Goal: Information Seeking & Learning: Check status

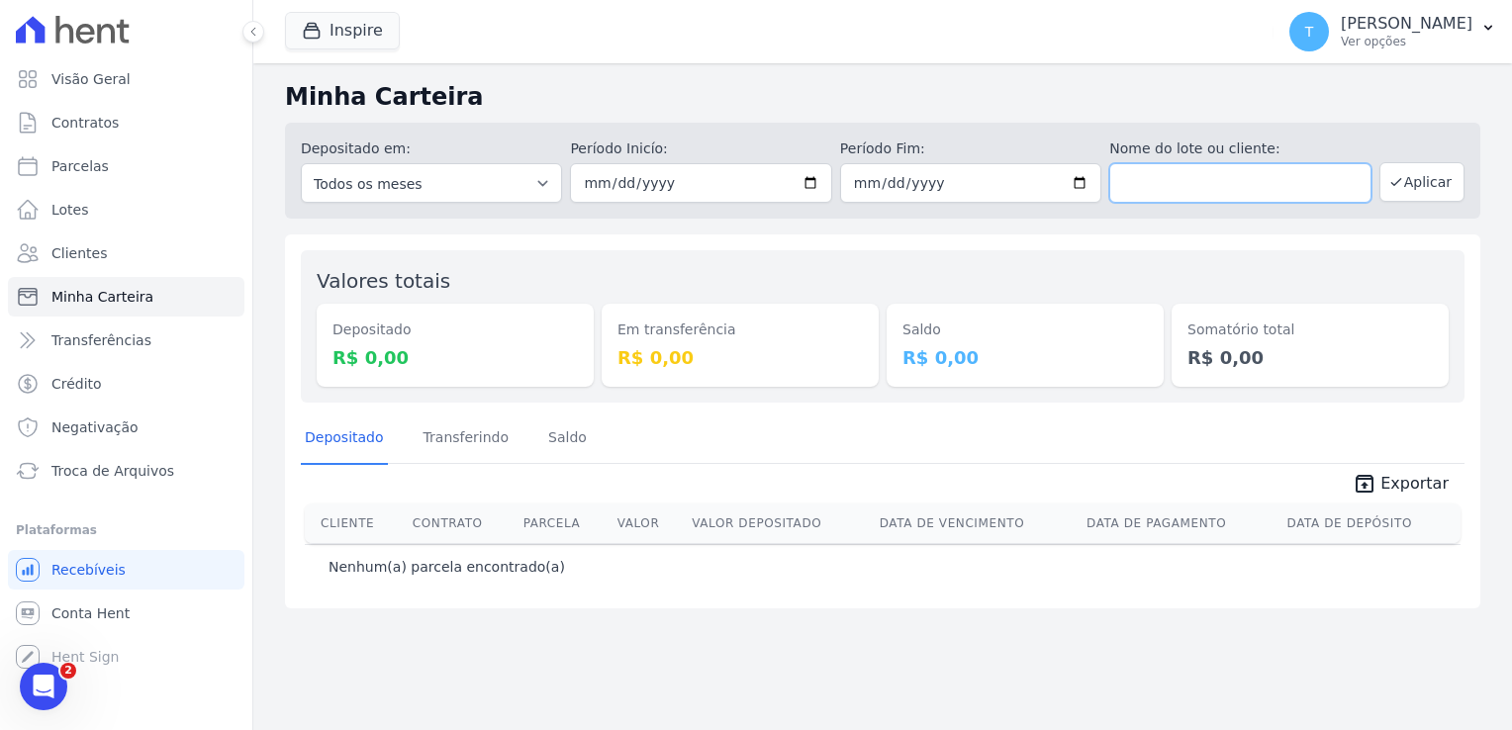
click at [1208, 189] on input "text" at bounding box center [1240, 183] width 261 height 40
paste input "[PERSON_NAME] [PERSON_NAME]"
type input "[PERSON_NAME] [PERSON_NAME]"
click at [808, 184] on input "[DATE]" at bounding box center [700, 183] width 261 height 40
type input "2025-07-01"
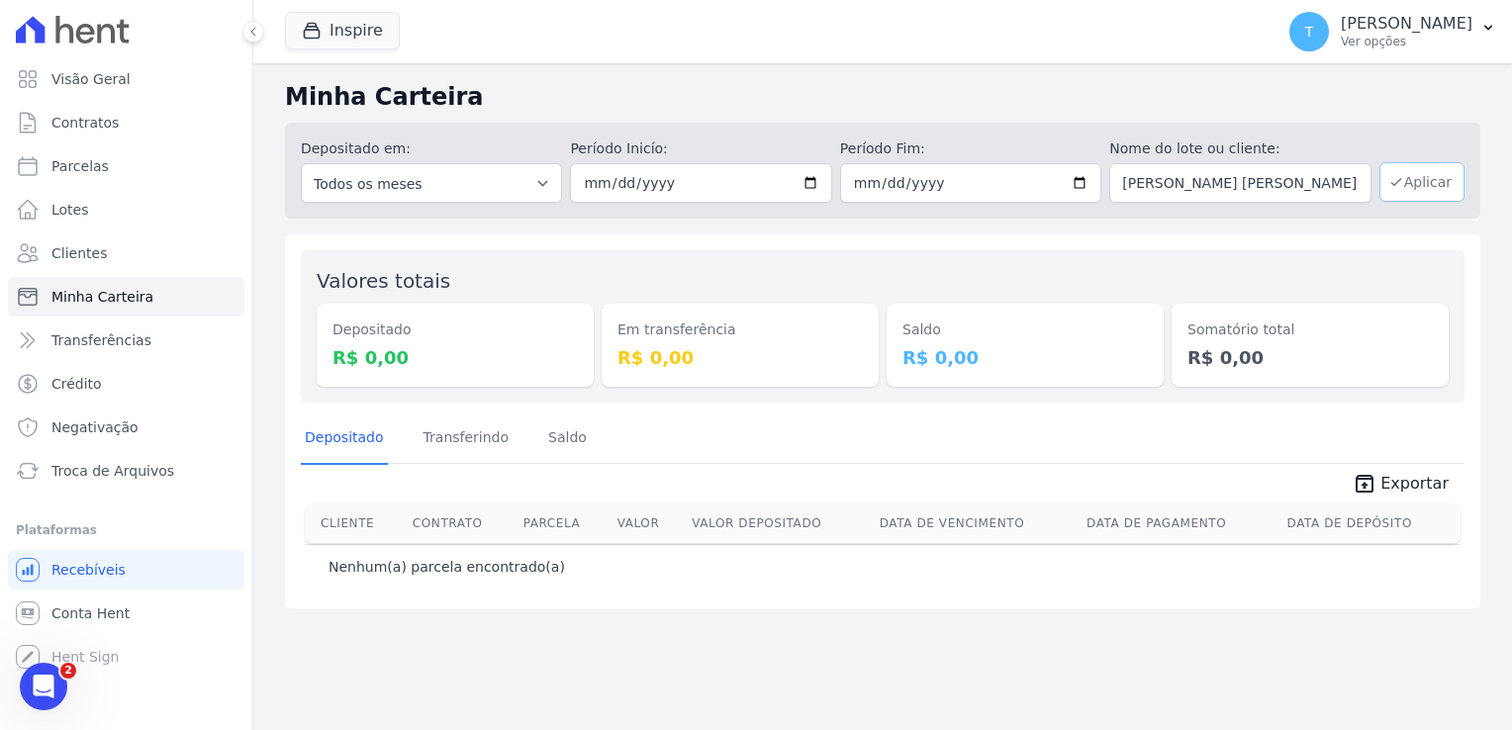
click at [1412, 199] on button "Aplicar" at bounding box center [1422, 182] width 85 height 40
click at [343, 25] on button "Inspire" at bounding box center [342, 31] width 115 height 38
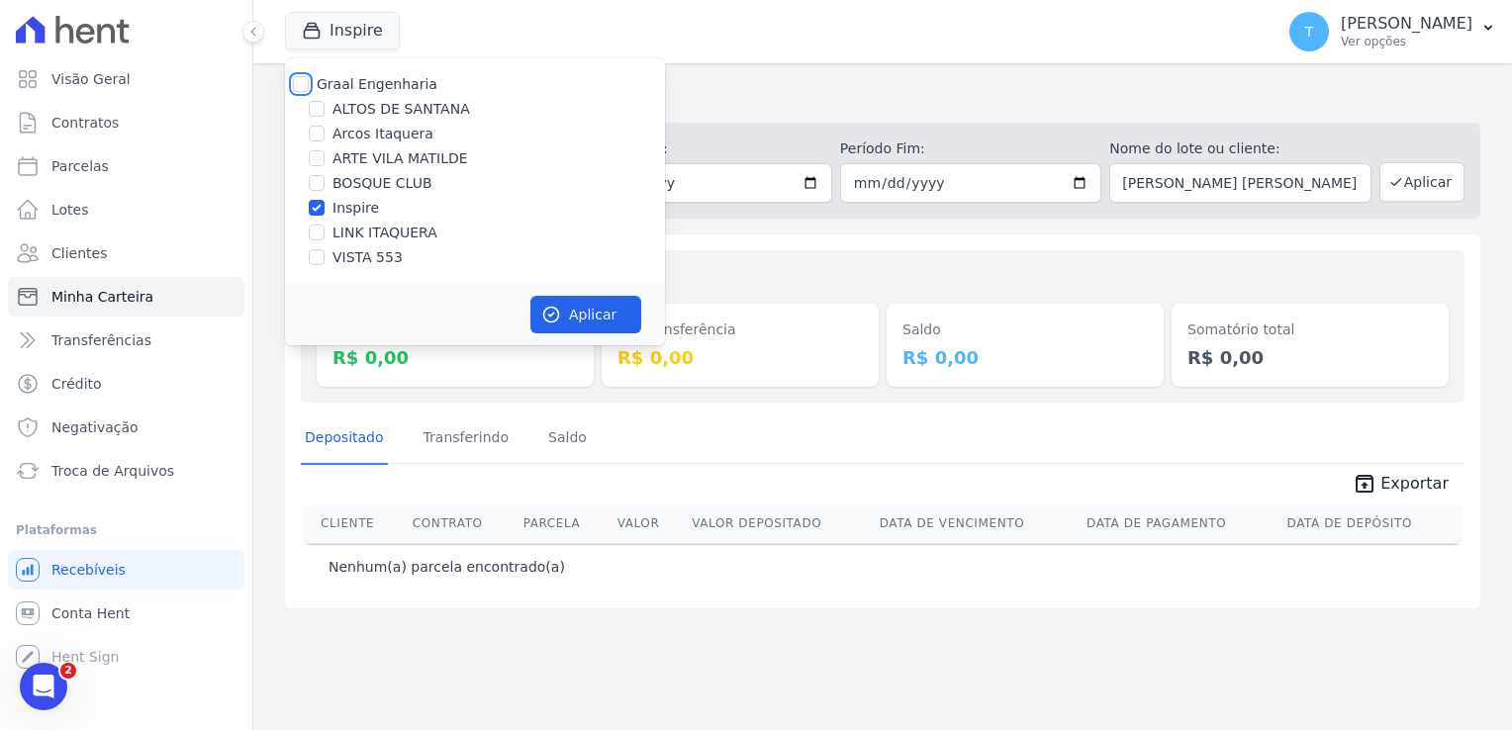
click at [305, 80] on input "Graal Engenharia" at bounding box center [301, 84] width 16 height 16
checkbox input "true"
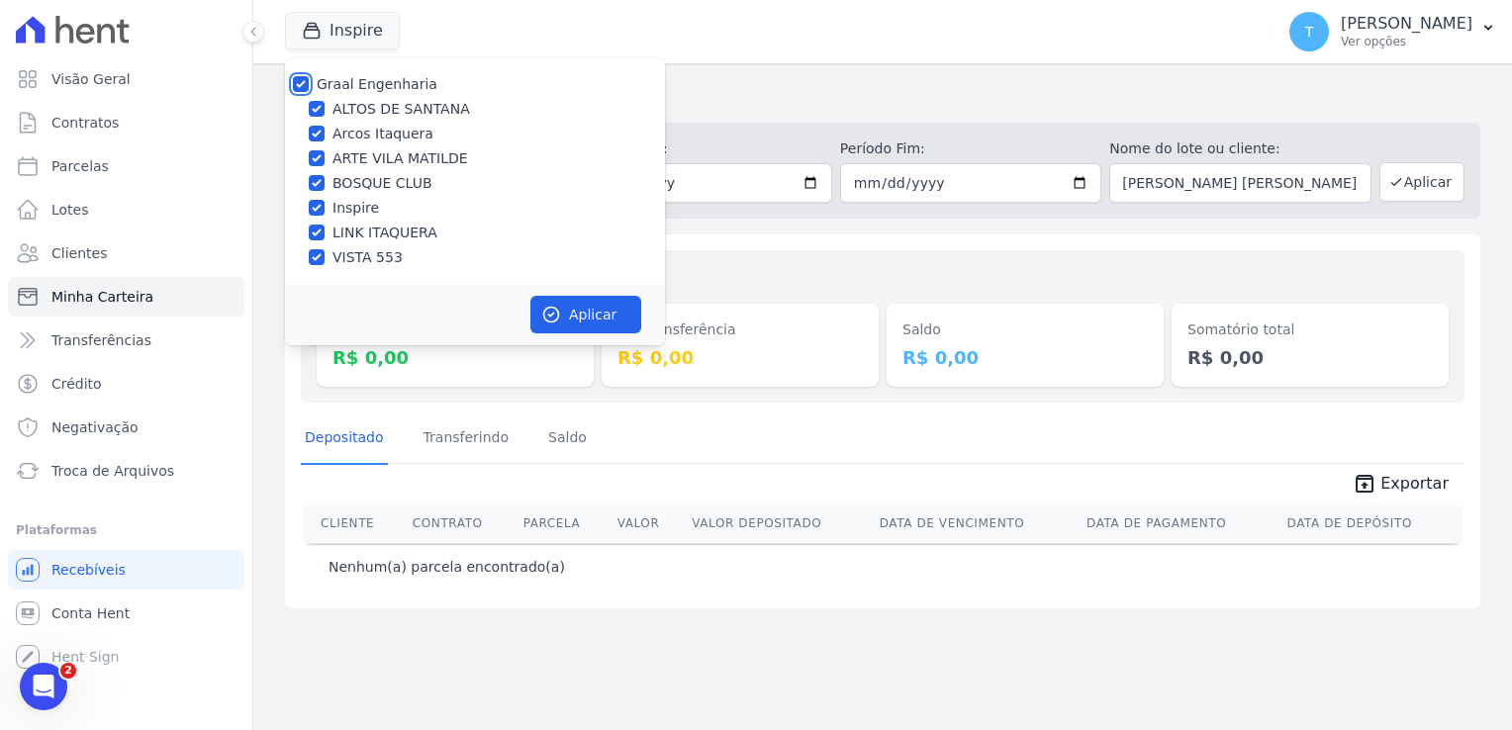
checkbox input "true"
click at [563, 317] on button "Aplicar" at bounding box center [586, 315] width 111 height 38
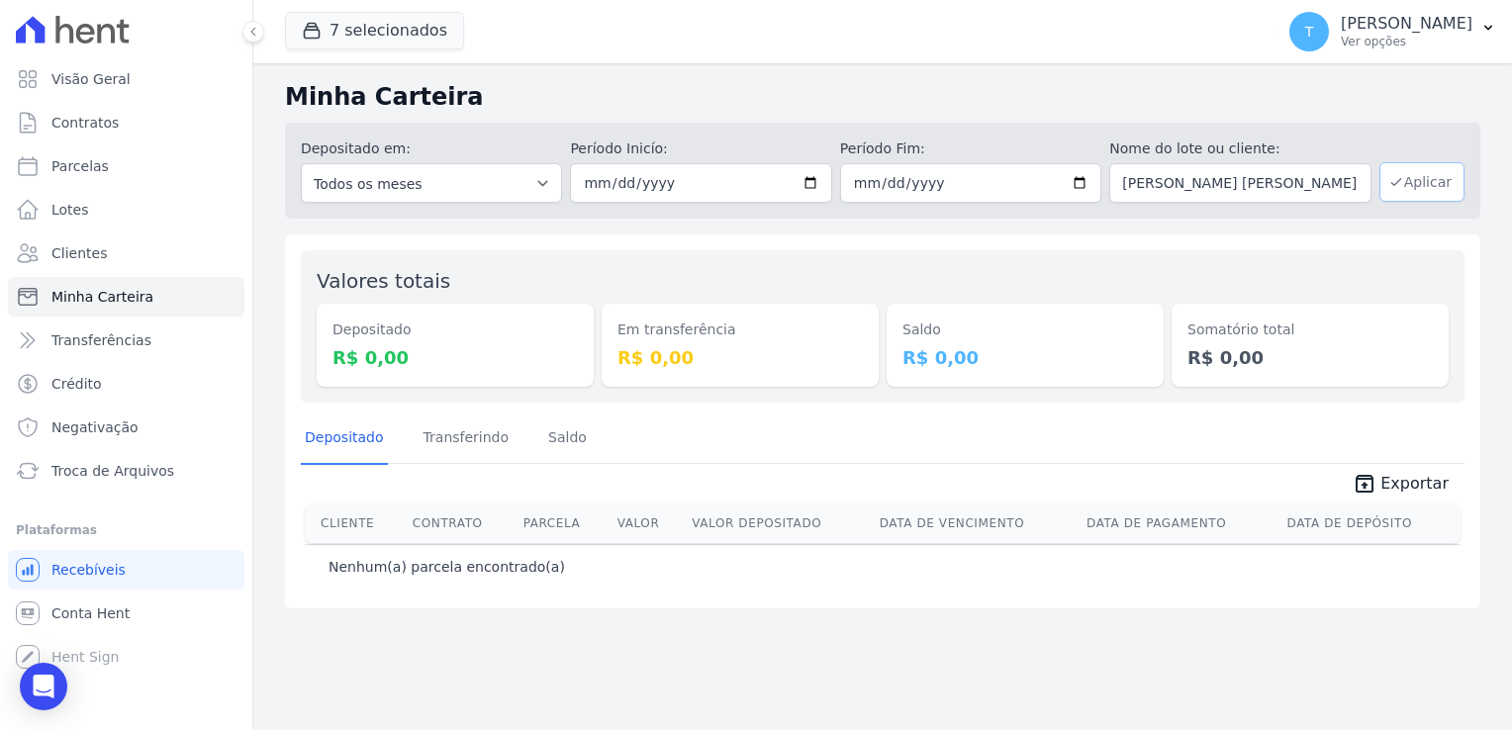
click at [1433, 183] on button "Aplicar" at bounding box center [1422, 182] width 85 height 40
click at [104, 174] on link "Parcelas" at bounding box center [126, 166] width 237 height 40
select select
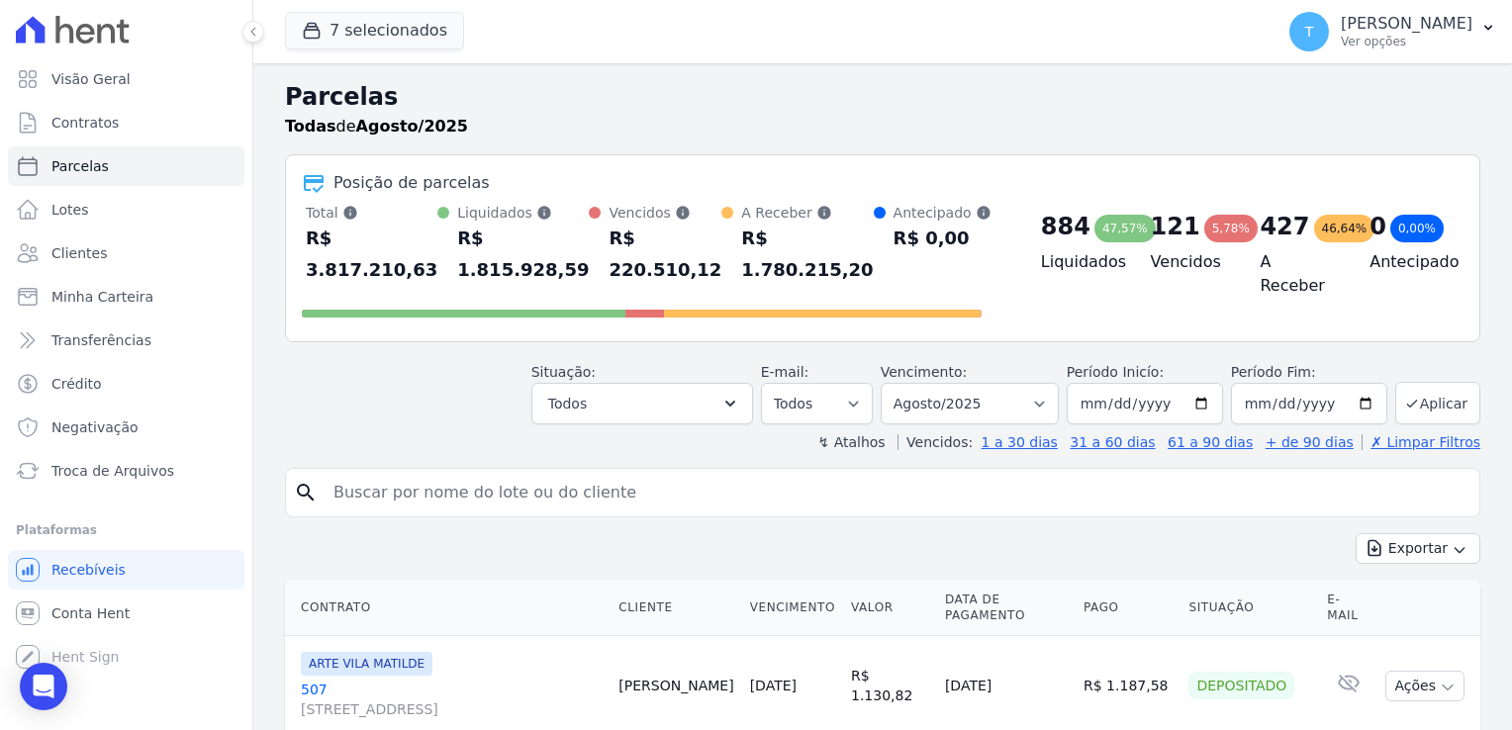
click at [442, 473] on input "search" at bounding box center [897, 493] width 1150 height 40
paste input "[PERSON_NAME] [PERSON_NAME]"
type input "[PERSON_NAME] [PERSON_NAME]"
click at [989, 473] on input "[PERSON_NAME] [PERSON_NAME]" at bounding box center [897, 493] width 1150 height 40
select select
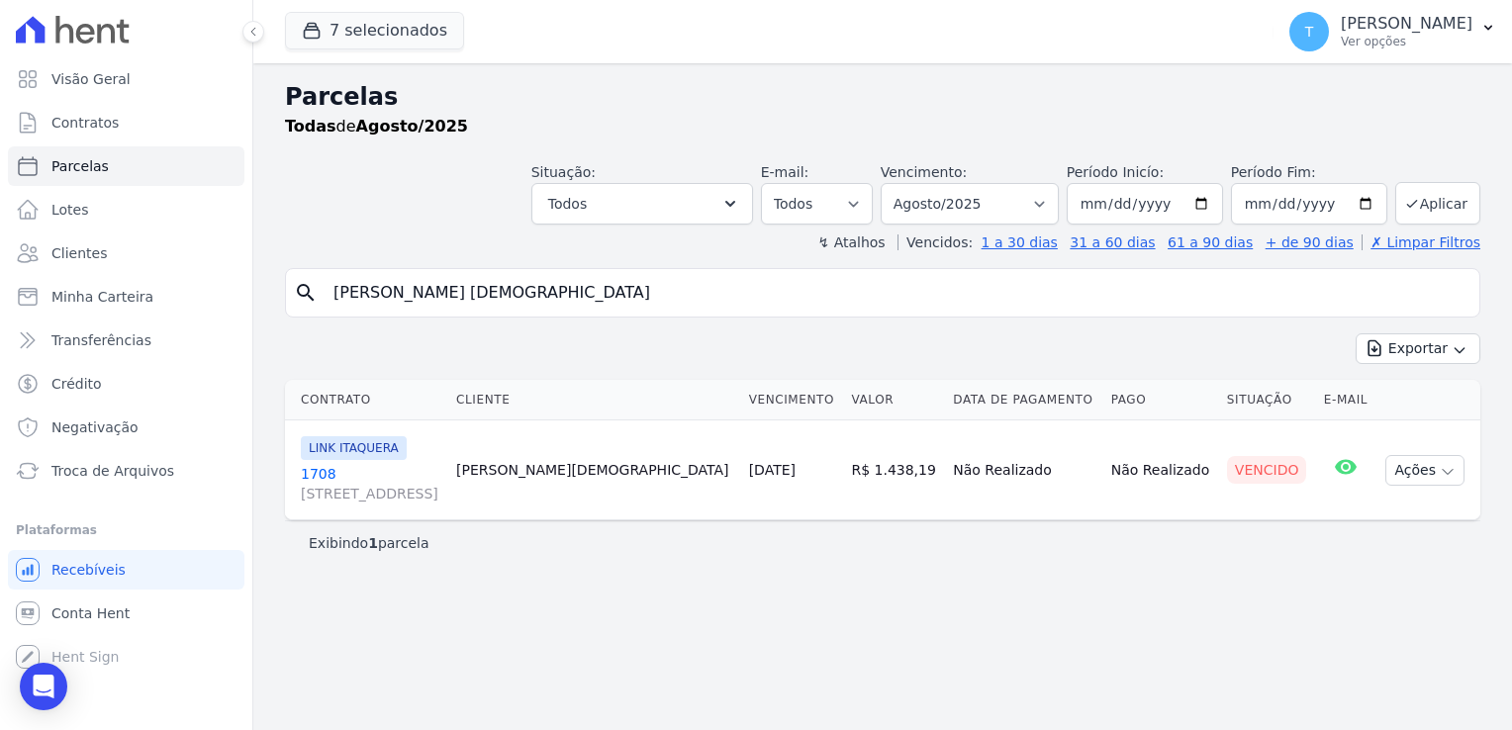
click at [302, 490] on span "[STREET_ADDRESS][PERSON_NAME]" at bounding box center [371, 494] width 140 height 20
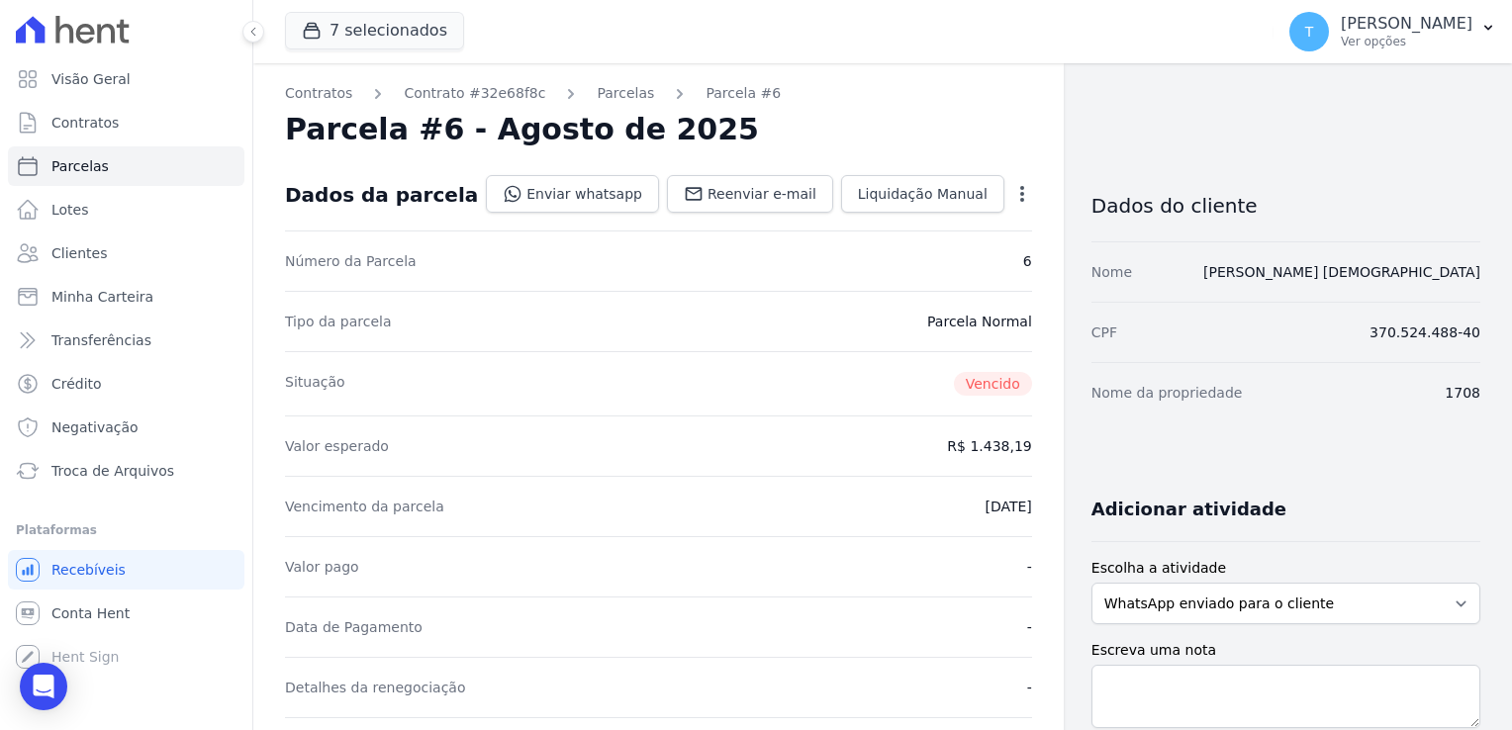
select select
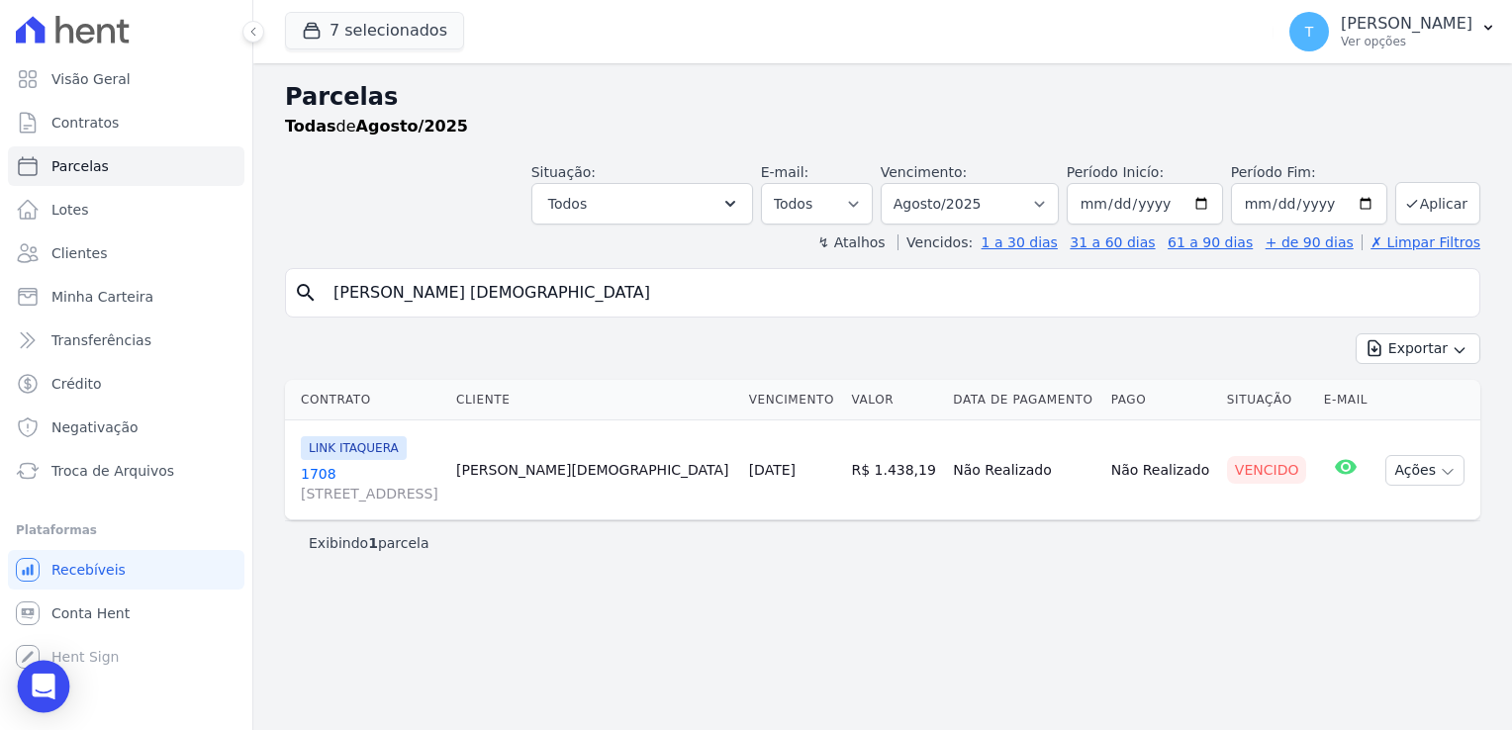
click at [48, 695] on icon "Open Intercom Messenger" at bounding box center [43, 687] width 23 height 26
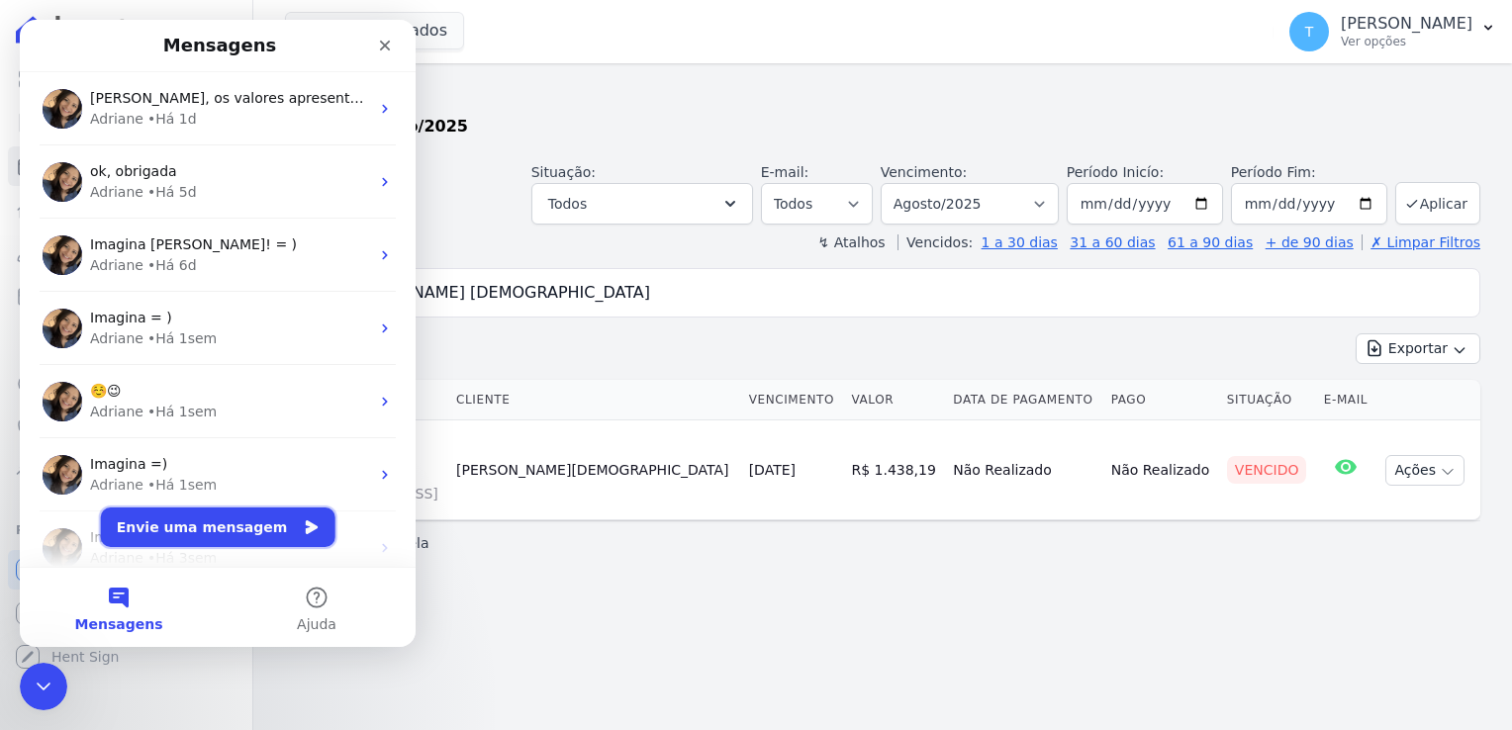
click at [208, 526] on button "Envie uma mensagem" at bounding box center [218, 528] width 235 height 40
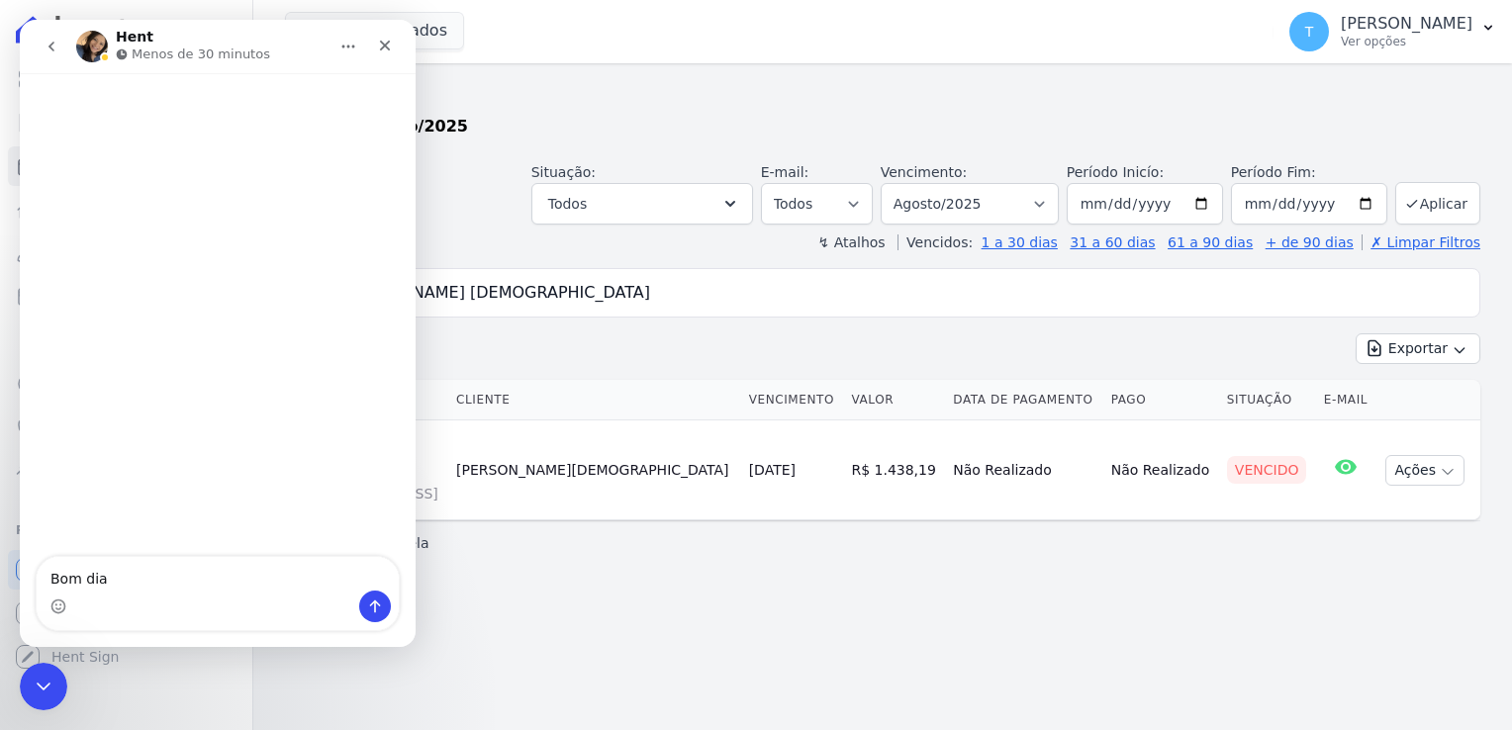
type textarea "Bom dia!"
type textarea "Td benm"
type textarea "Td bem?"
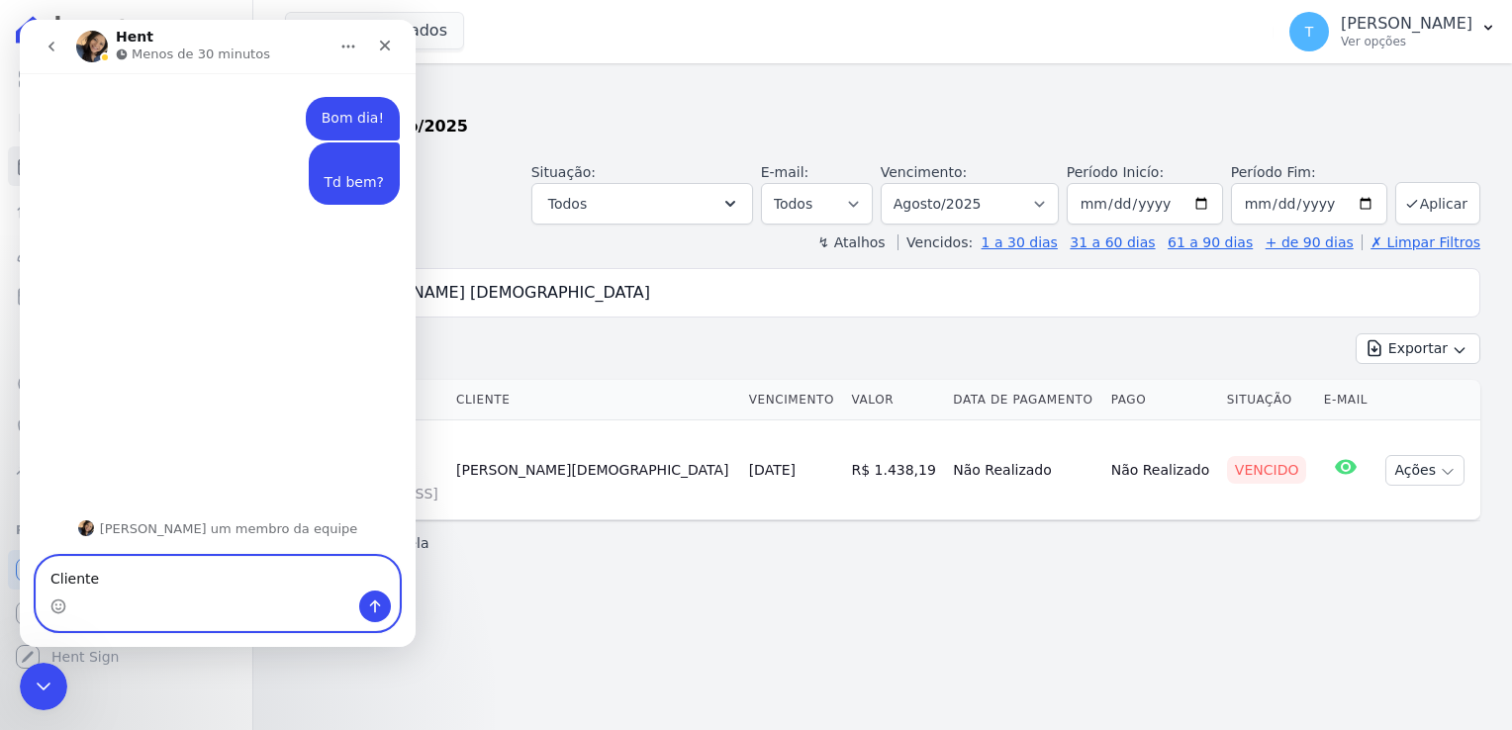
click at [146, 578] on textarea "Cliente" at bounding box center [218, 574] width 362 height 34
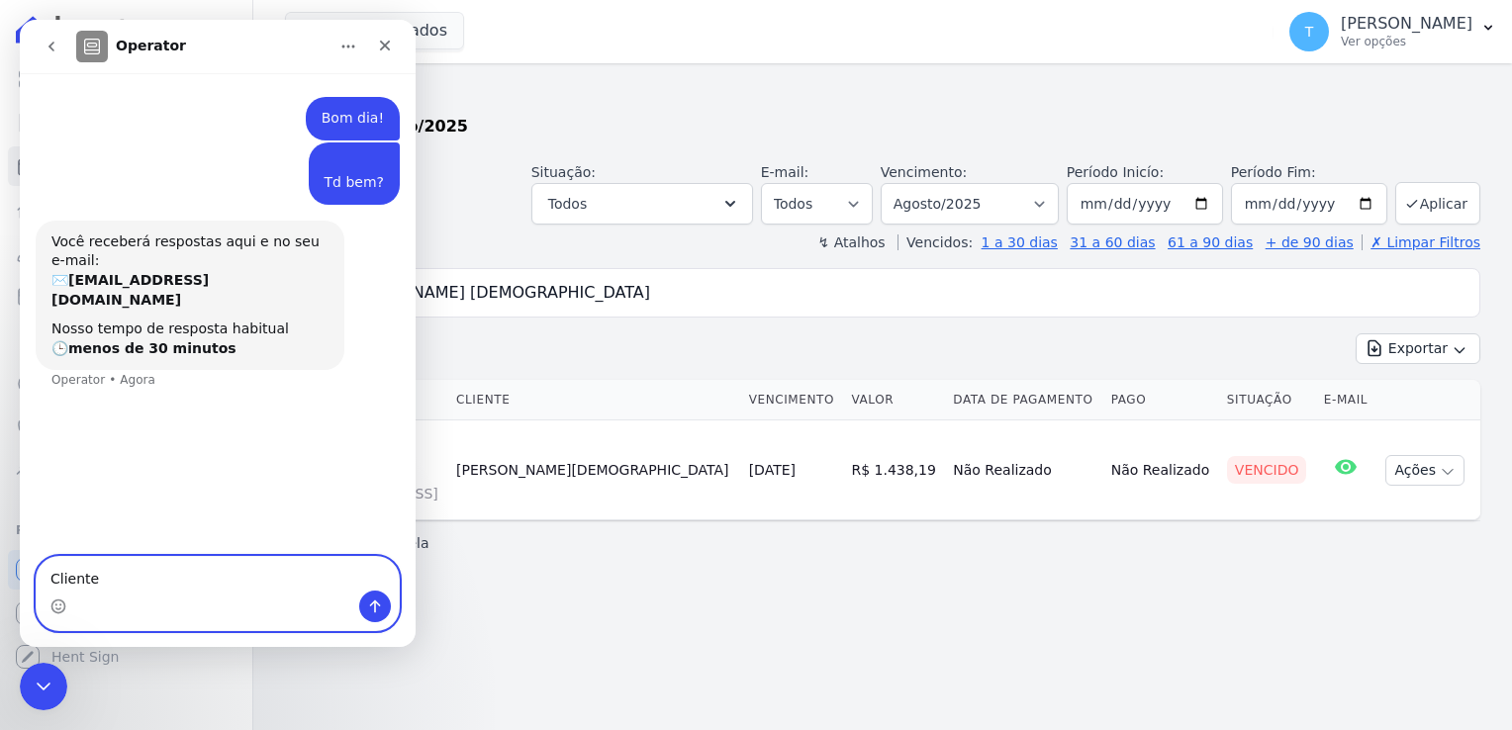
paste textarea "[PERSON_NAME] [PERSON_NAME]"
type textarea "Cliente Marcello Cavalcante Evangelista"
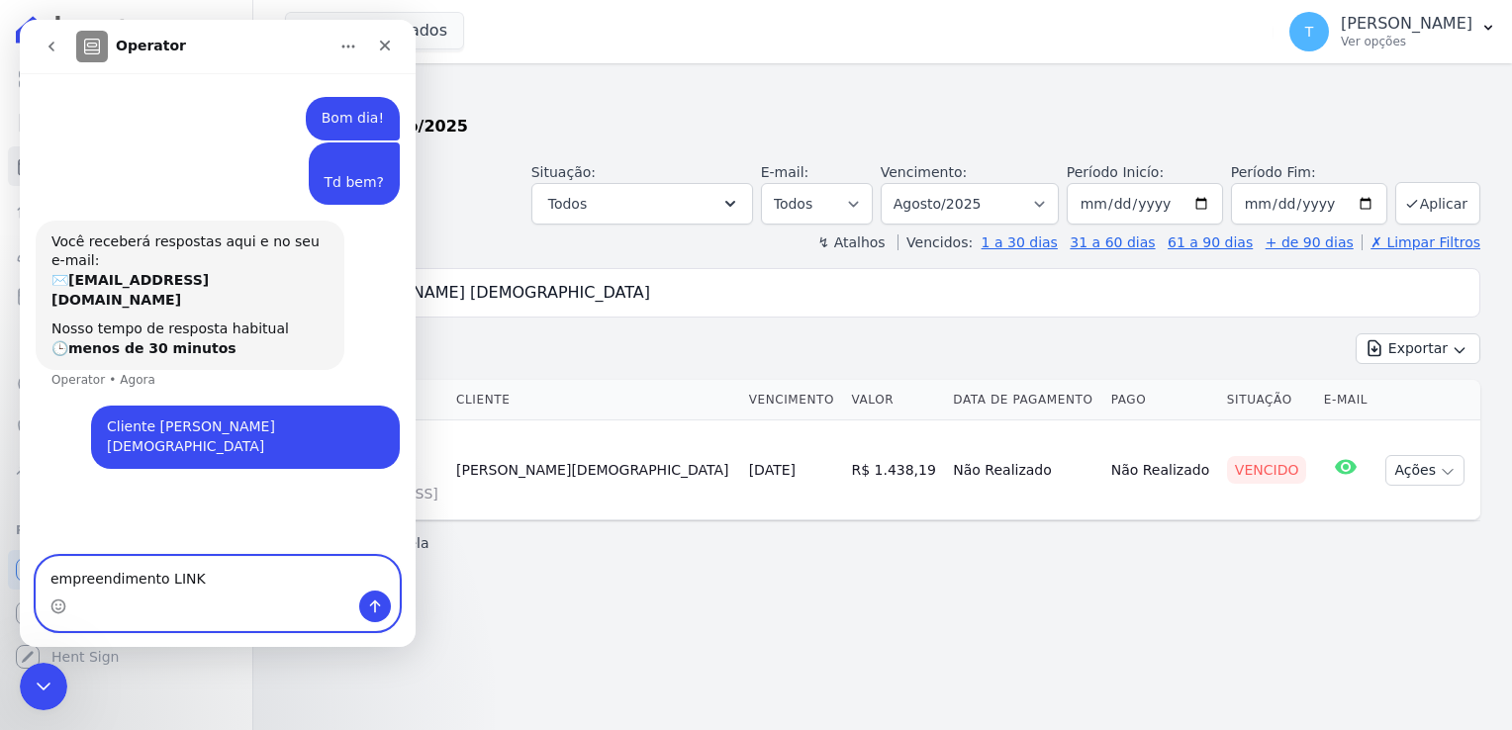
type textarea "empreendimento LINK"
type textarea "unidade 1708"
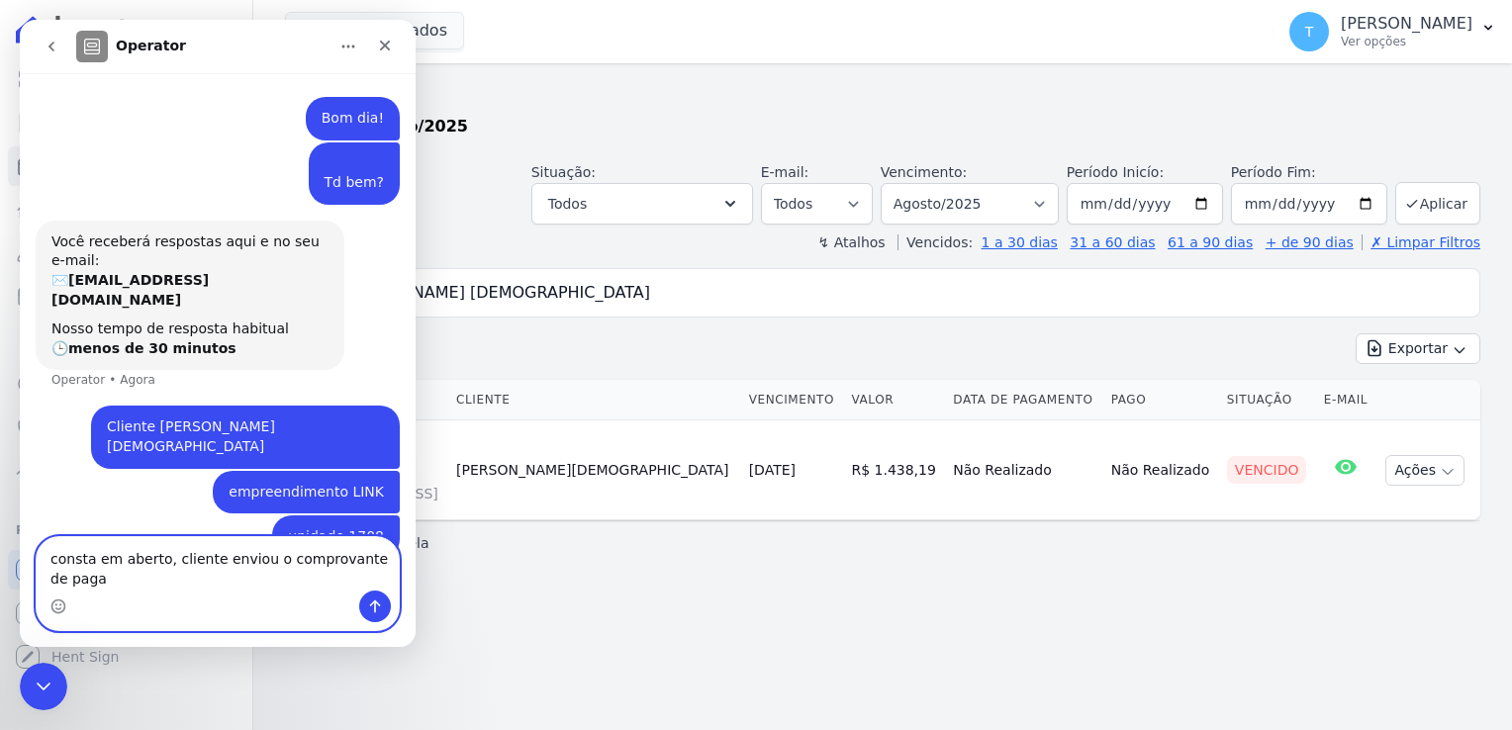
scroll to position [4, 0]
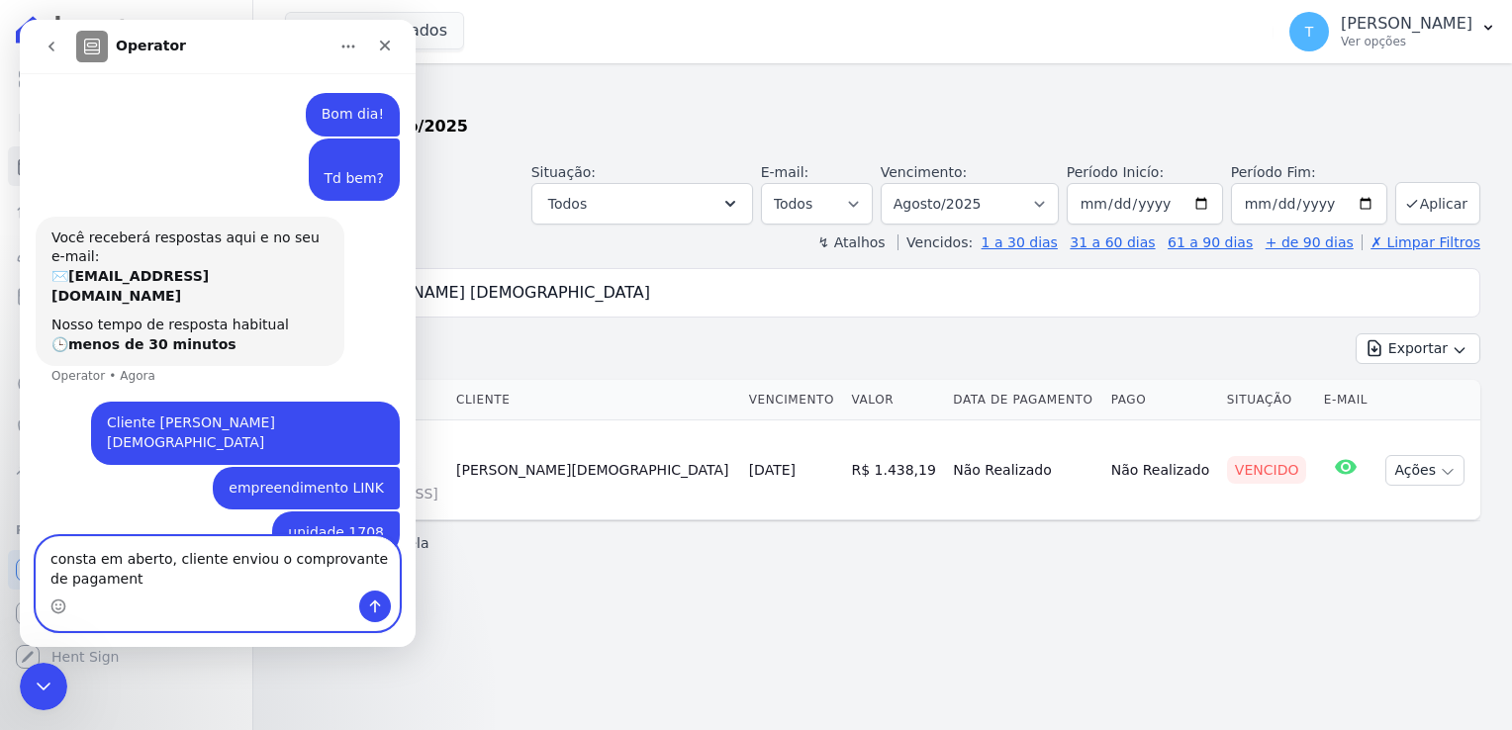
type textarea "consta em aberto, cliente enviou o comprovante de pagamento"
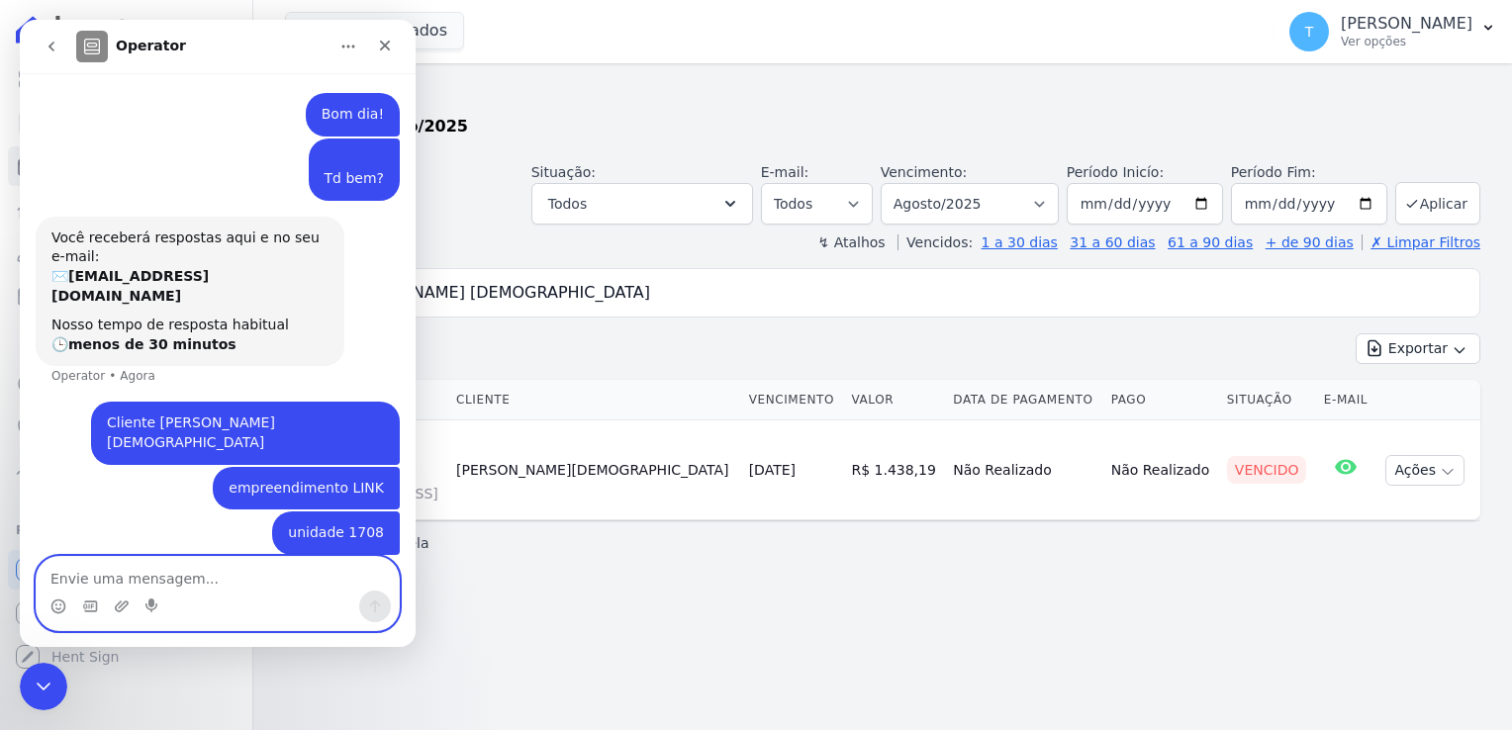
scroll to position [48, 0]
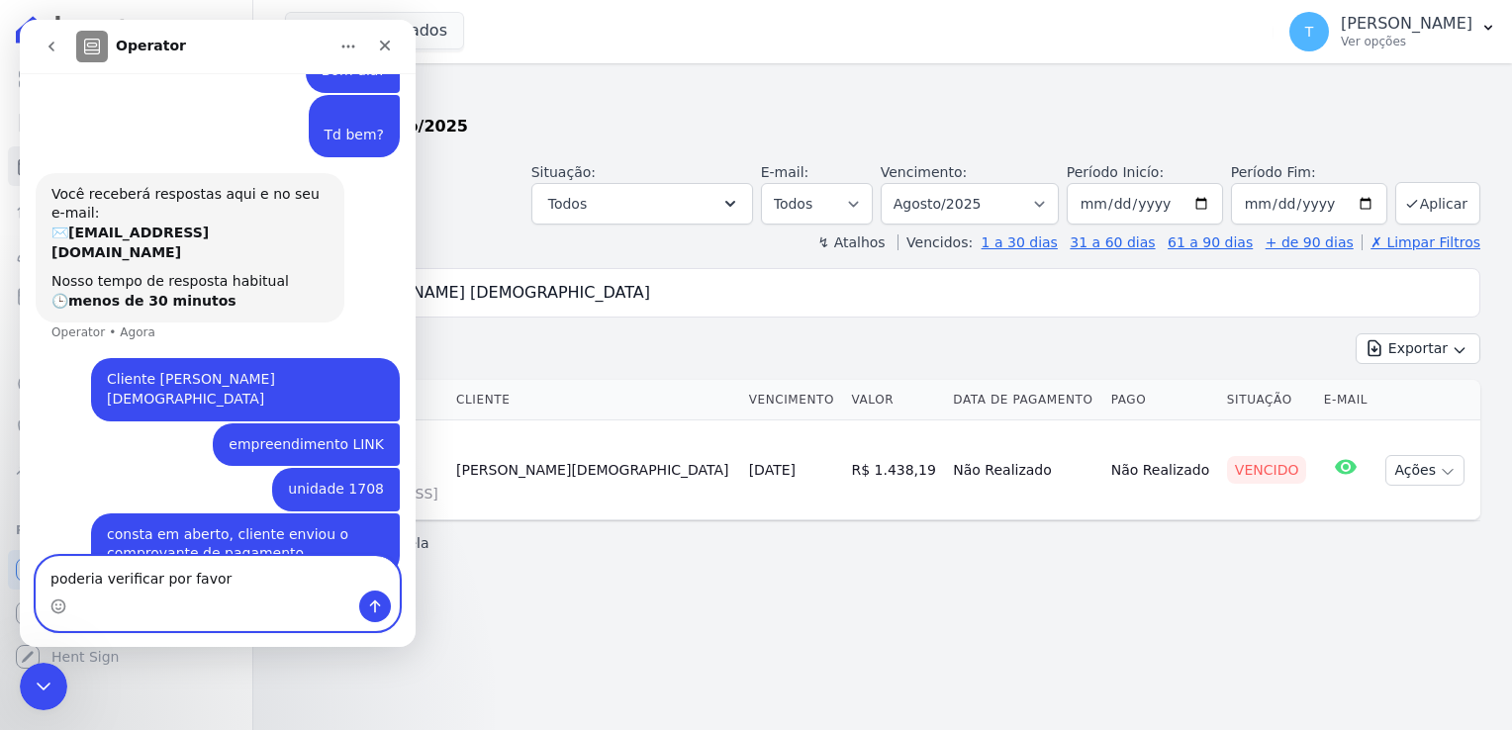
type textarea "poderia verificar por favor?"
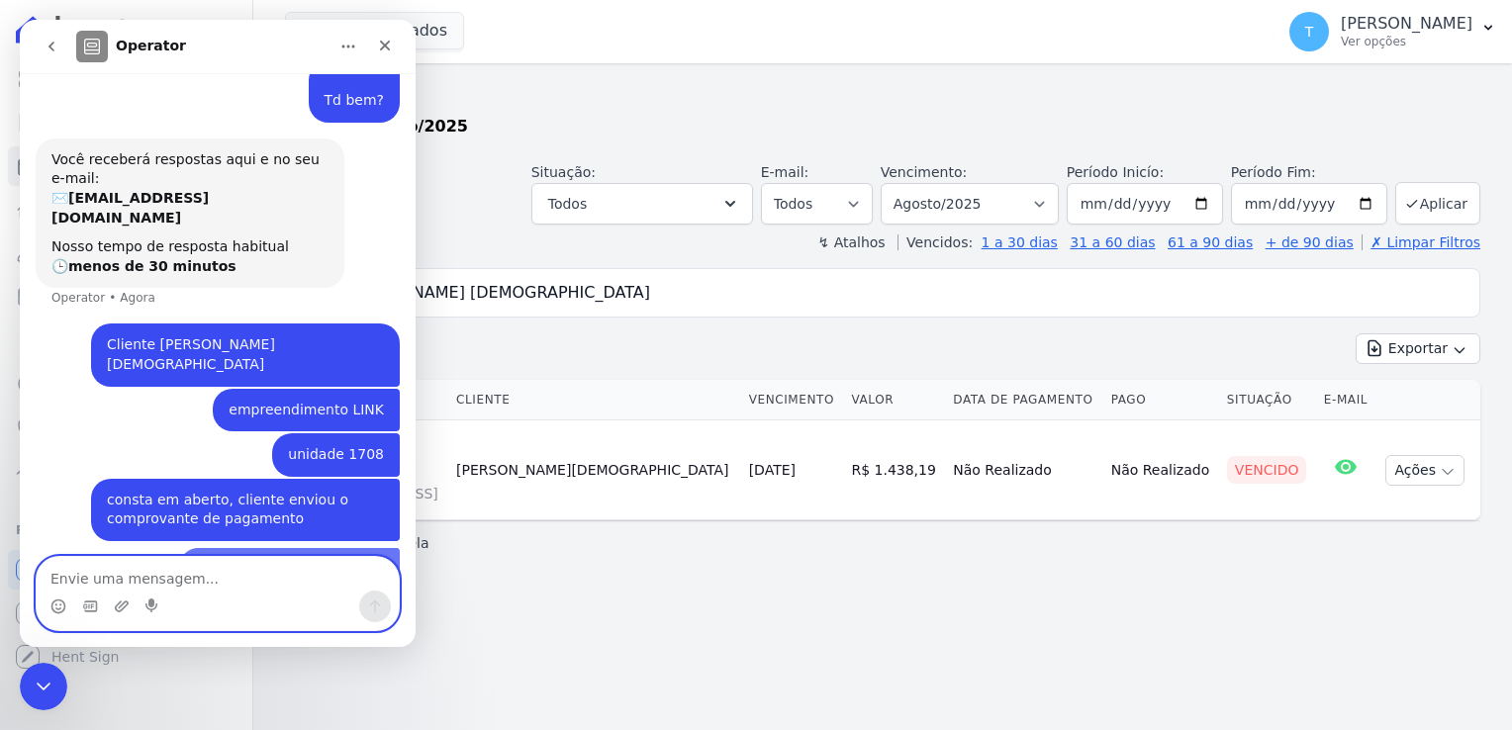
scroll to position [93, 0]
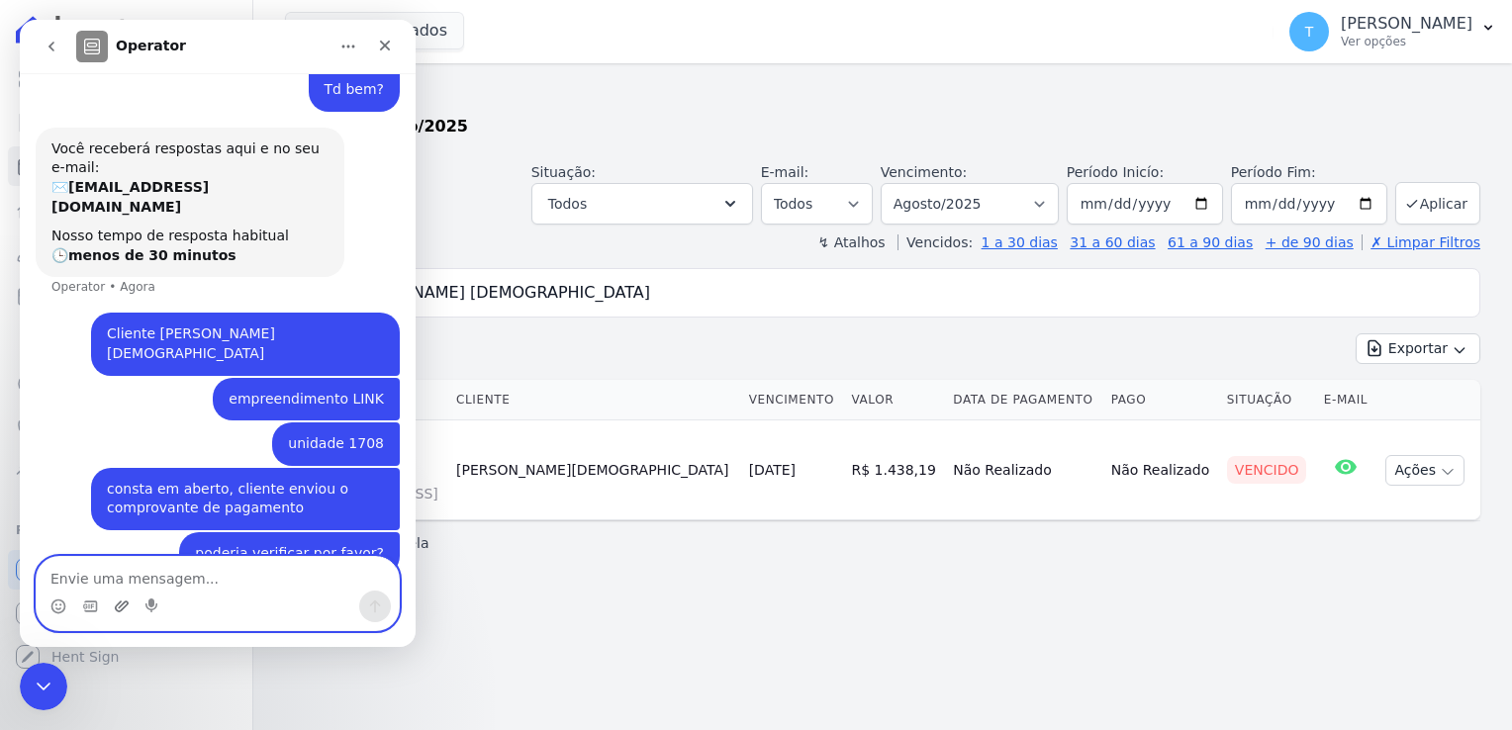
click at [123, 605] on icon "Upload do anexo" at bounding box center [122, 607] width 16 height 16
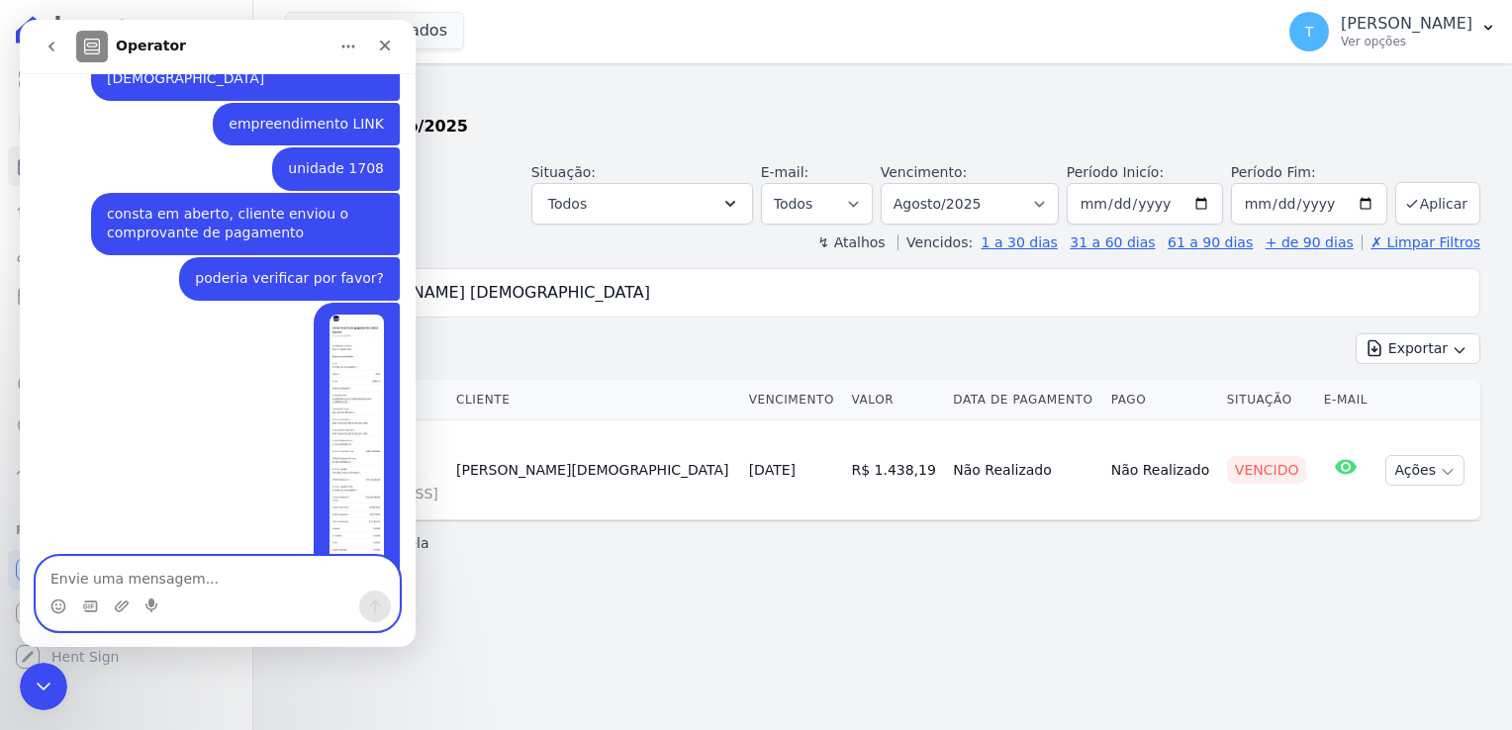
scroll to position [384, 0]
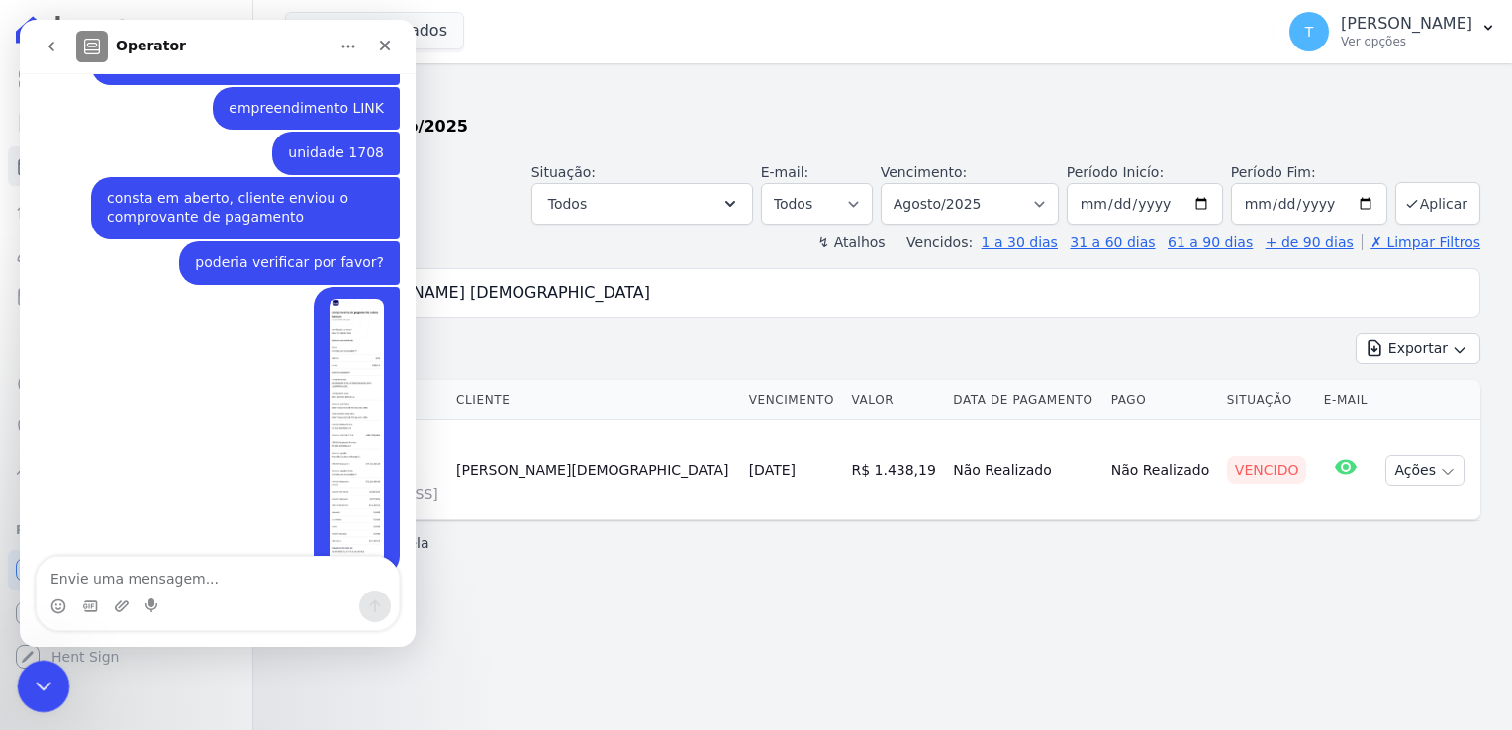
click at [46, 695] on icon "Encerramento do Messenger da Intercom" at bounding box center [41, 684] width 24 height 24
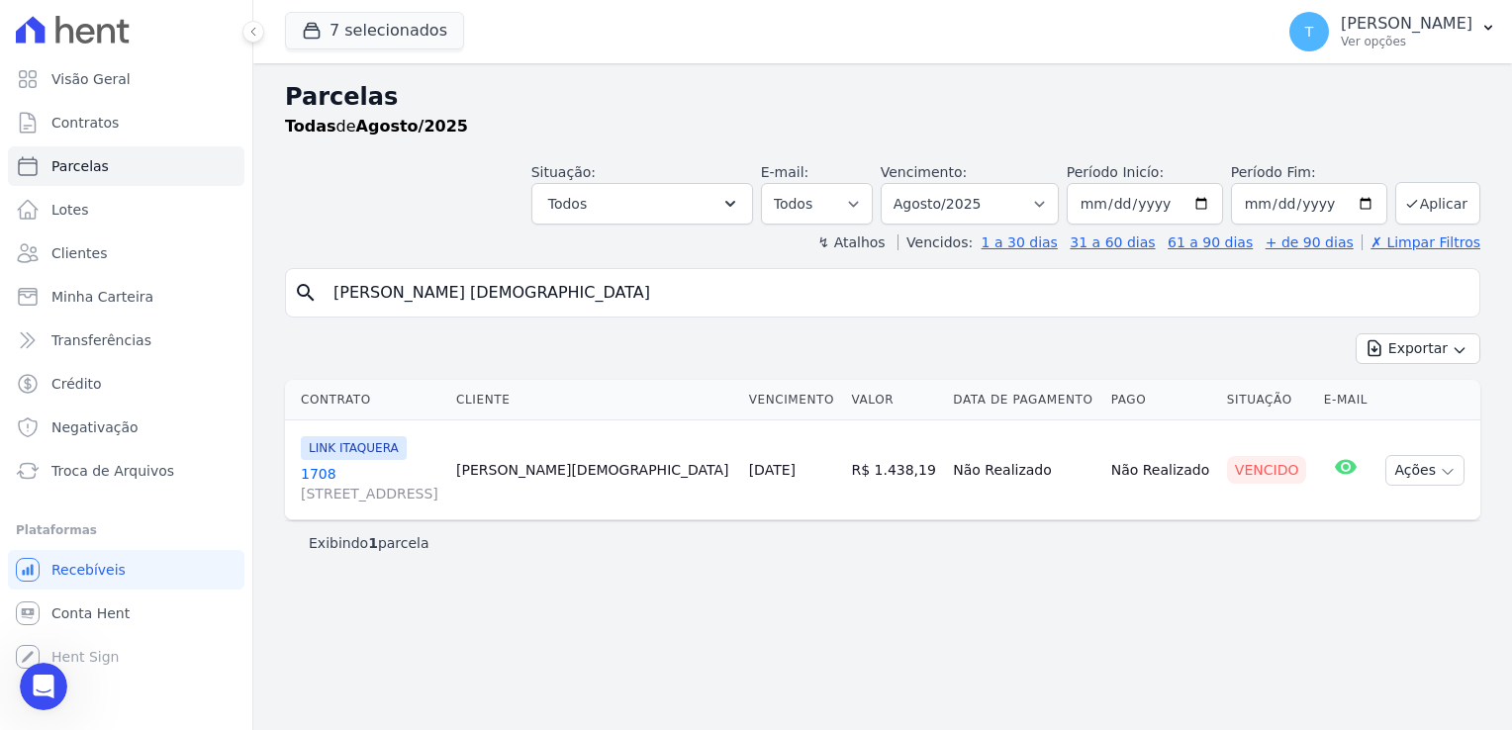
drag, startPoint x: 580, startPoint y: 295, endPoint x: 246, endPoint y: 305, distance: 333.7
click at [246, 305] on div "Visão Geral Contratos Parcelas Lotes Clientes Minha Carteira Transferências Cré…" at bounding box center [756, 365] width 1512 height 730
type input "Marcelo dos Santos Ferreira"
select select
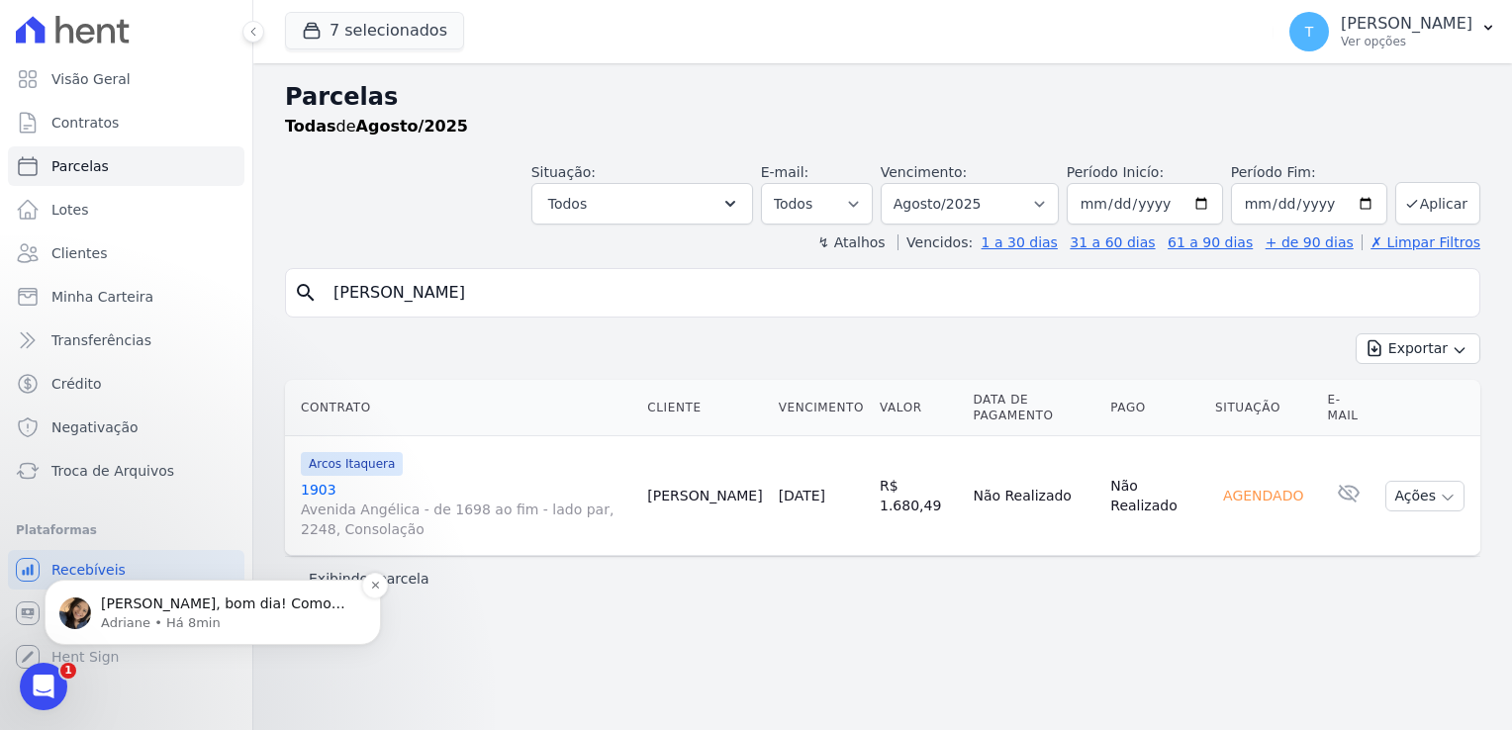
click at [115, 625] on p "Adriane • Há 8min" at bounding box center [228, 624] width 255 height 18
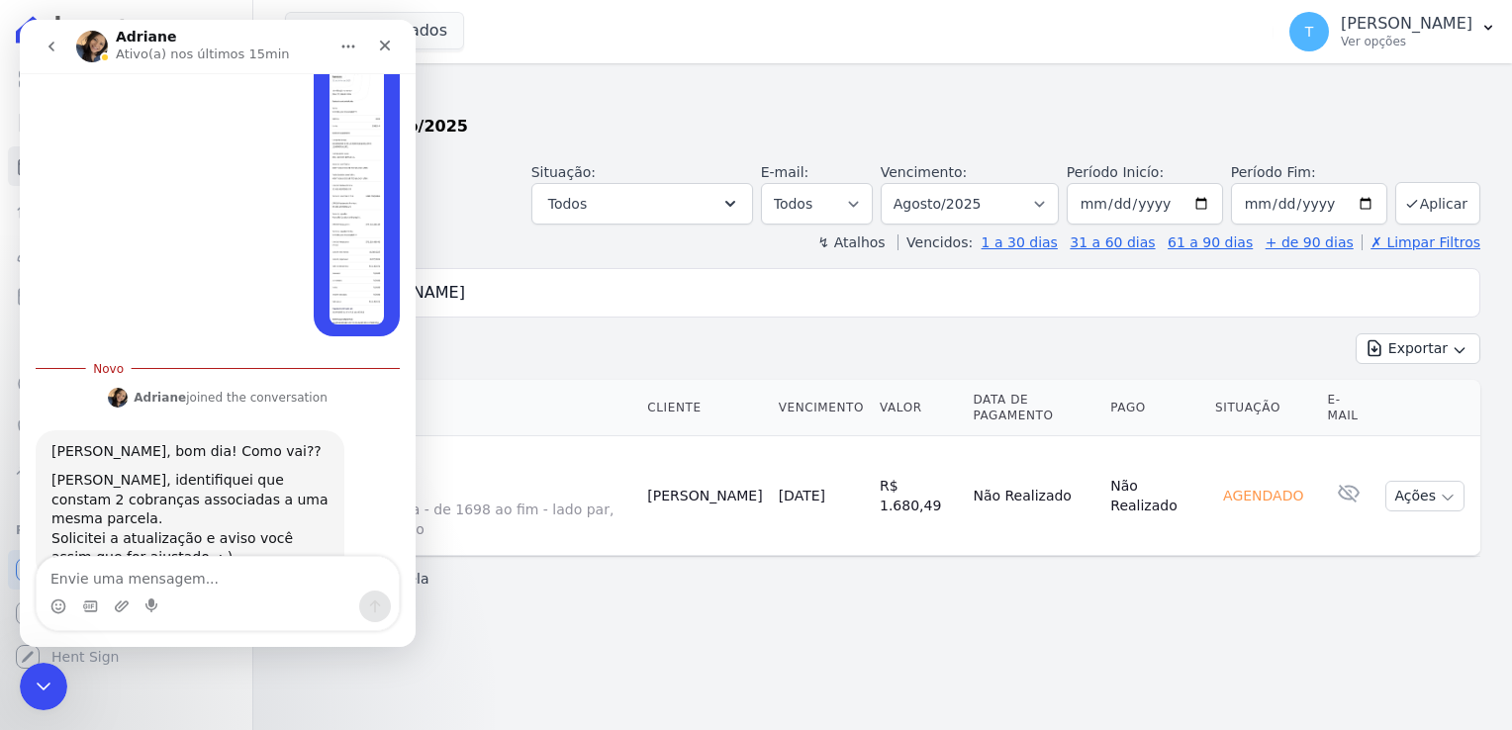
scroll to position [610, 0]
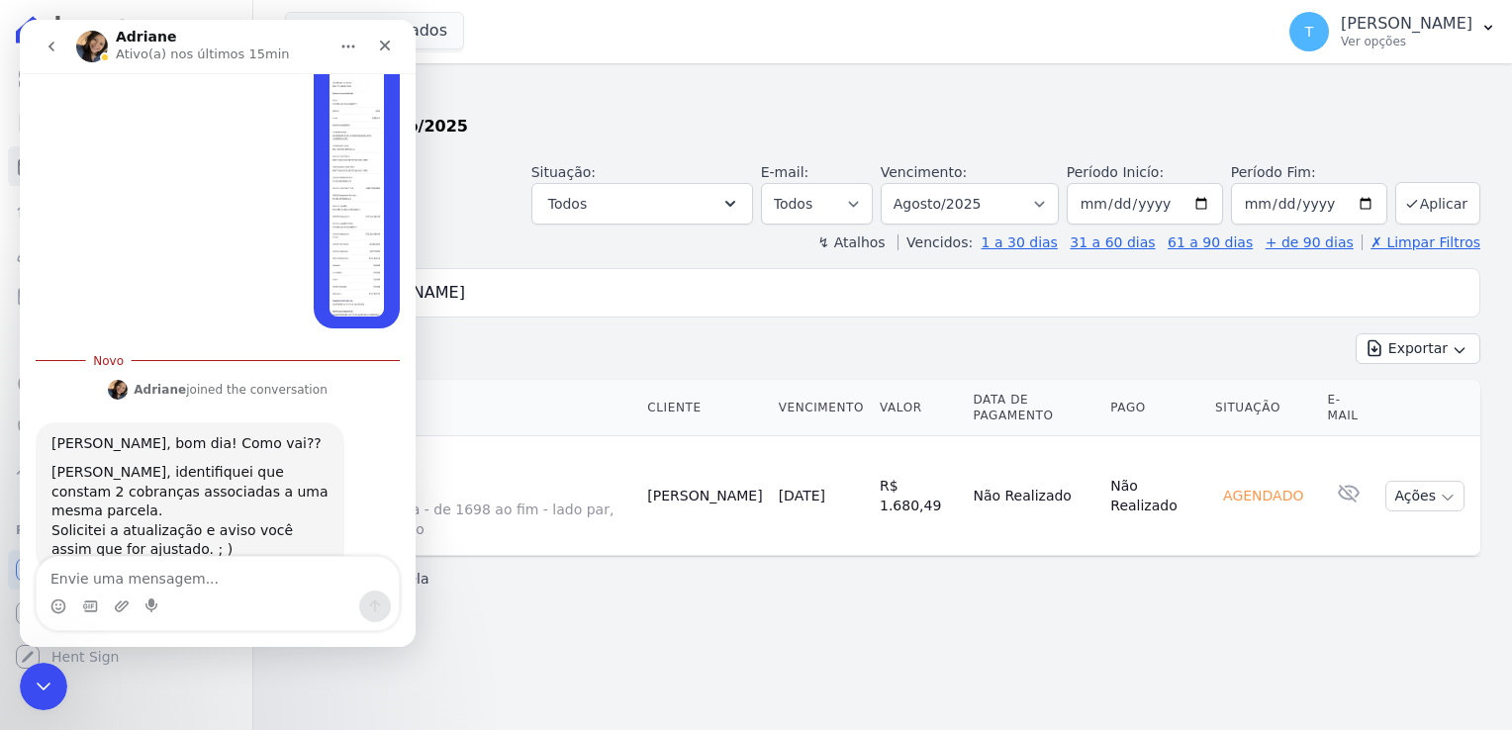
click at [180, 579] on textarea "Envie uma mensagem..." at bounding box center [218, 574] width 362 height 34
type textarea "ok, obrigada"
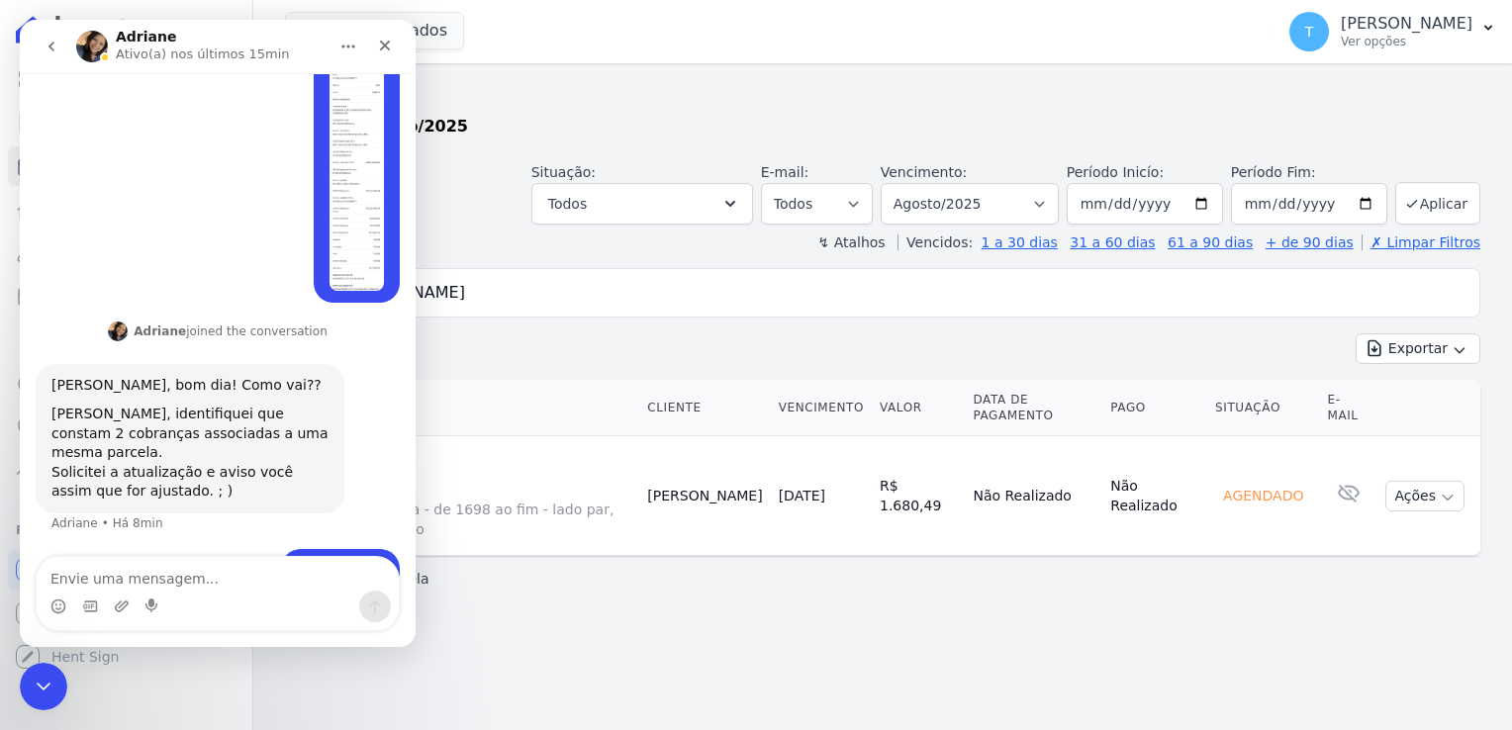
drag, startPoint x: 27, startPoint y: 714, endPoint x: 24, endPoint y: 704, distance: 10.3
click at [26, 713] on div "Visão Geral Contratos Parcelas Lotes Clientes Minha Carteira Transferências Cré…" at bounding box center [126, 365] width 252 height 730
click at [21, 688] on div "Encerramento do Messenger da Intercom" at bounding box center [41, 684] width 48 height 48
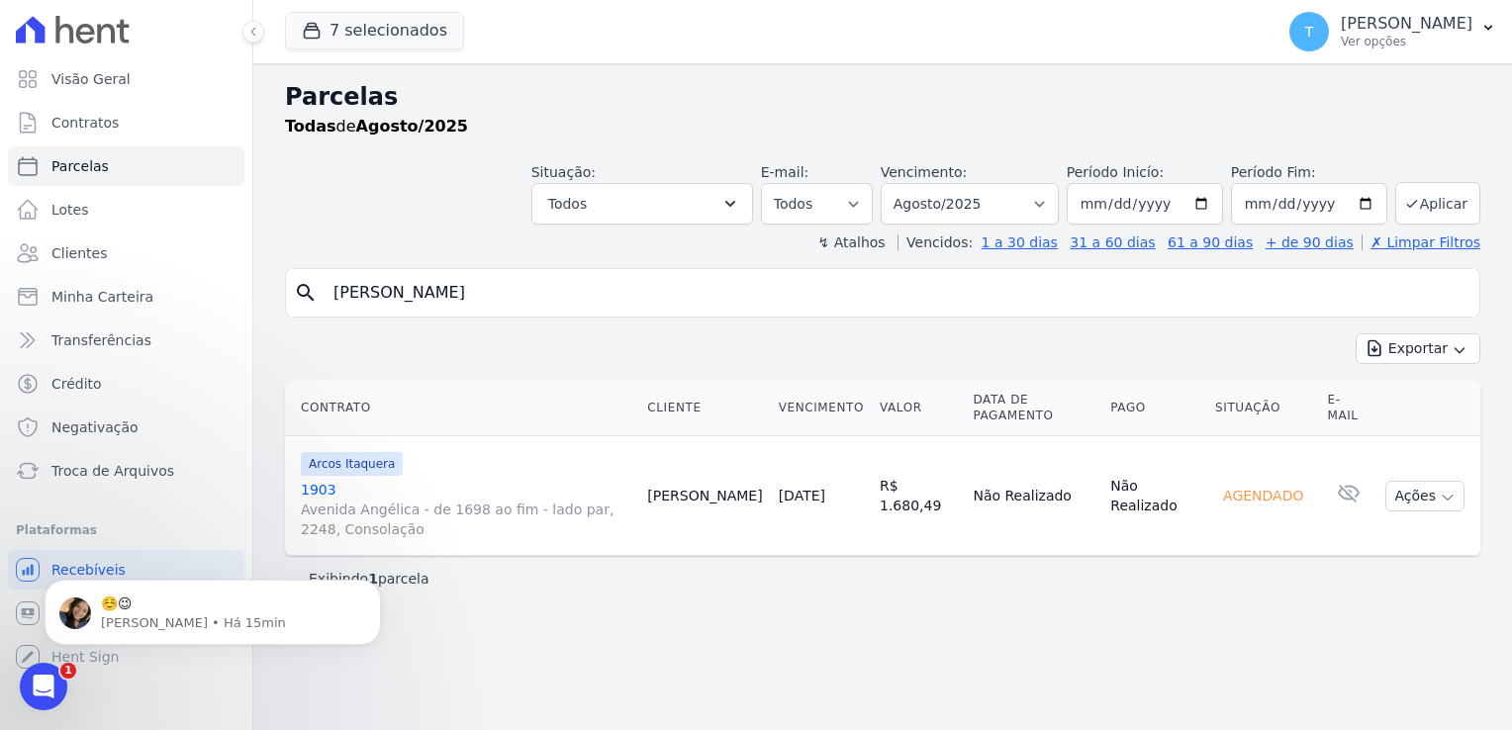
scroll to position [694, 0]
drag, startPoint x: 572, startPoint y: 291, endPoint x: 317, endPoint y: 292, distance: 255.4
click at [317, 292] on div "search Marcelo dos Santos Ferreira" at bounding box center [883, 292] width 1196 height 49
paste input "Cristiane Sorroche"
click at [1289, 296] on input "Cristiane Sorroche" at bounding box center [897, 293] width 1150 height 40
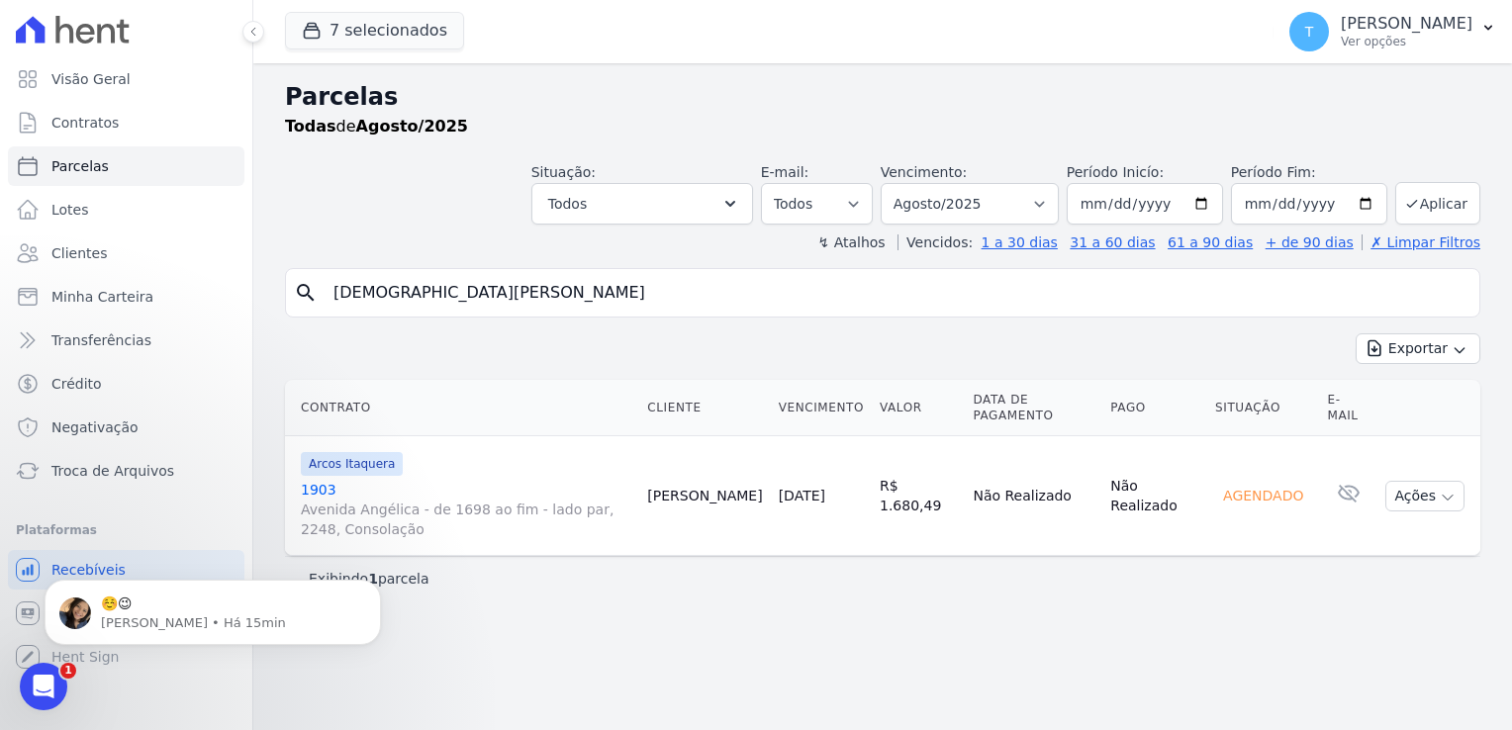
type input "Cristiane Sorroche"
select select
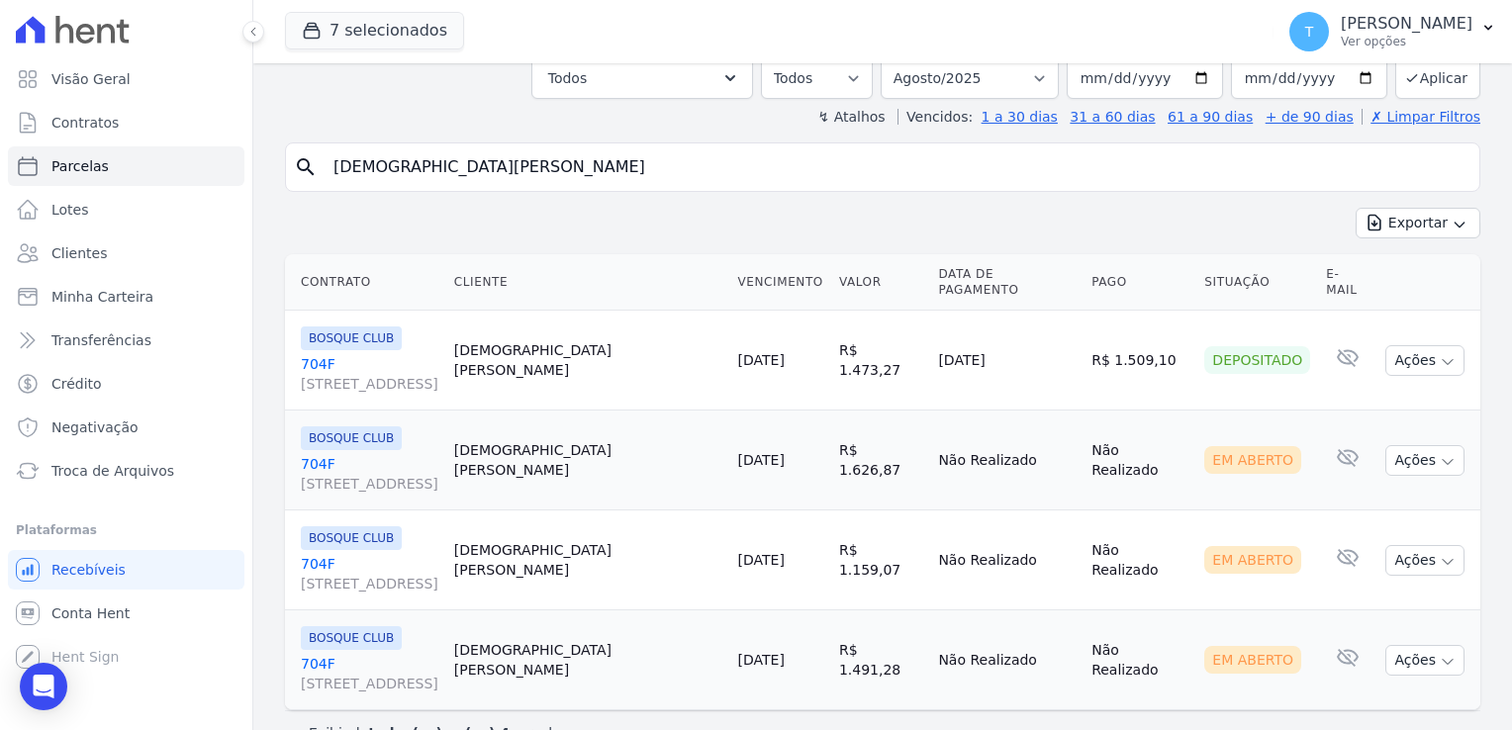
scroll to position [147, 0]
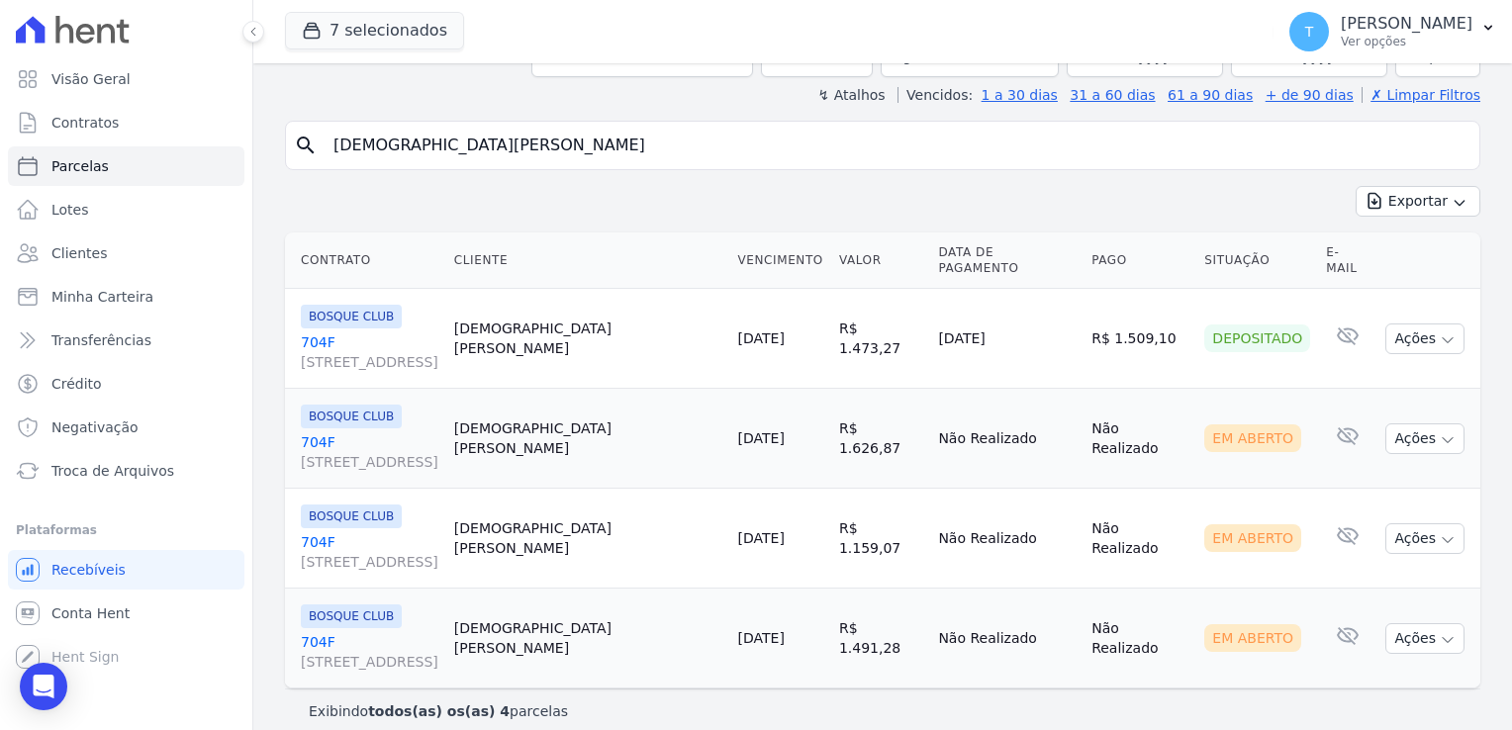
click at [351, 652] on span "Avenida Angélica, 2248, ANDAR 11, Consolação" at bounding box center [370, 662] width 138 height 20
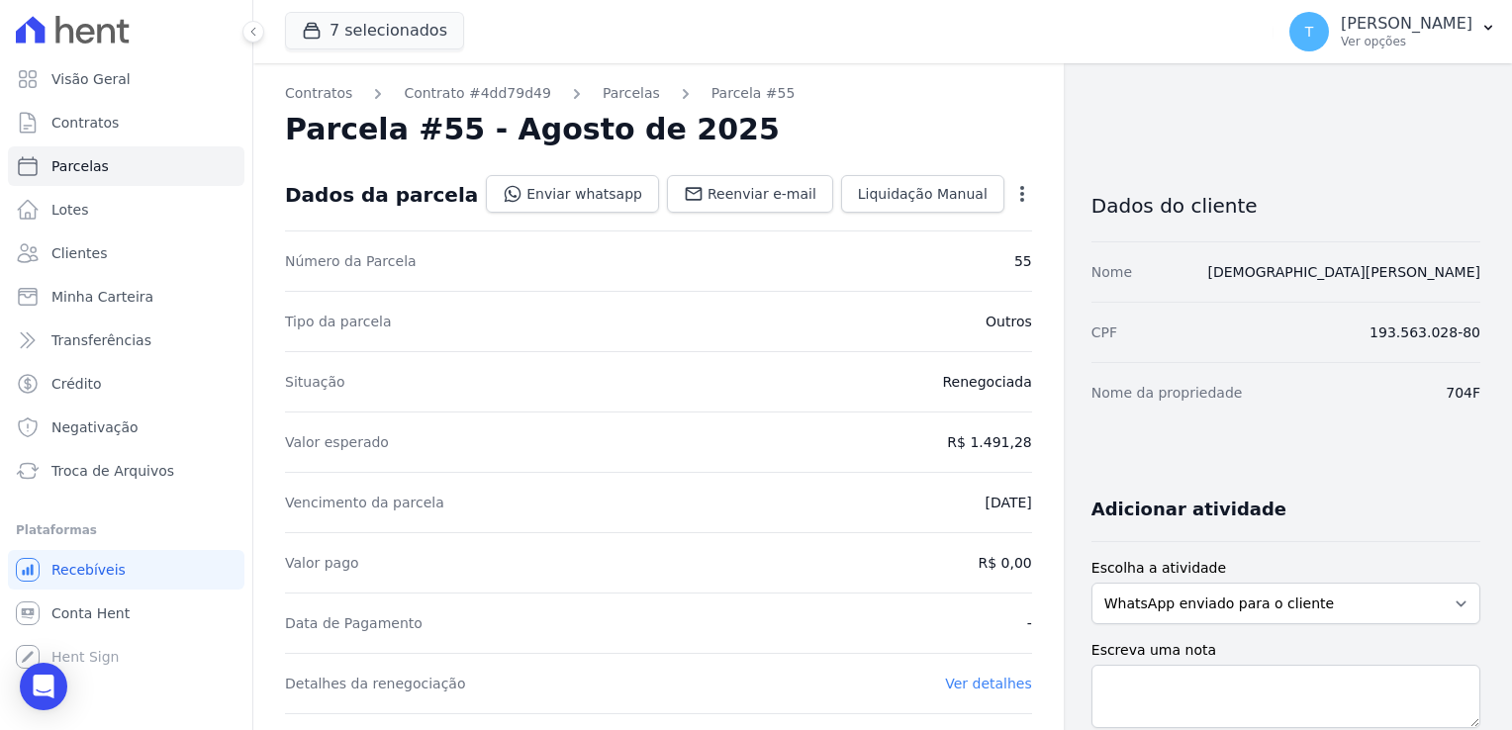
select select
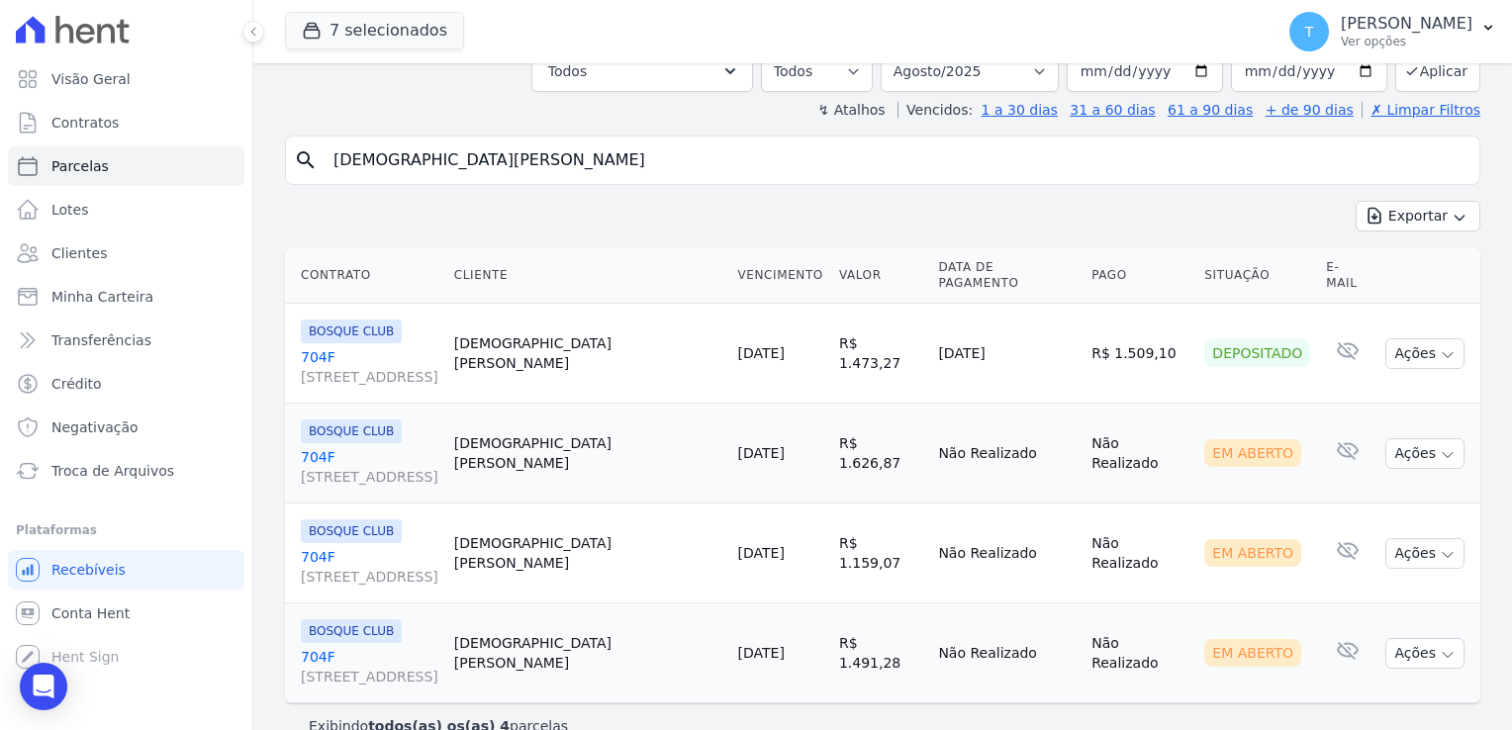
scroll to position [147, 0]
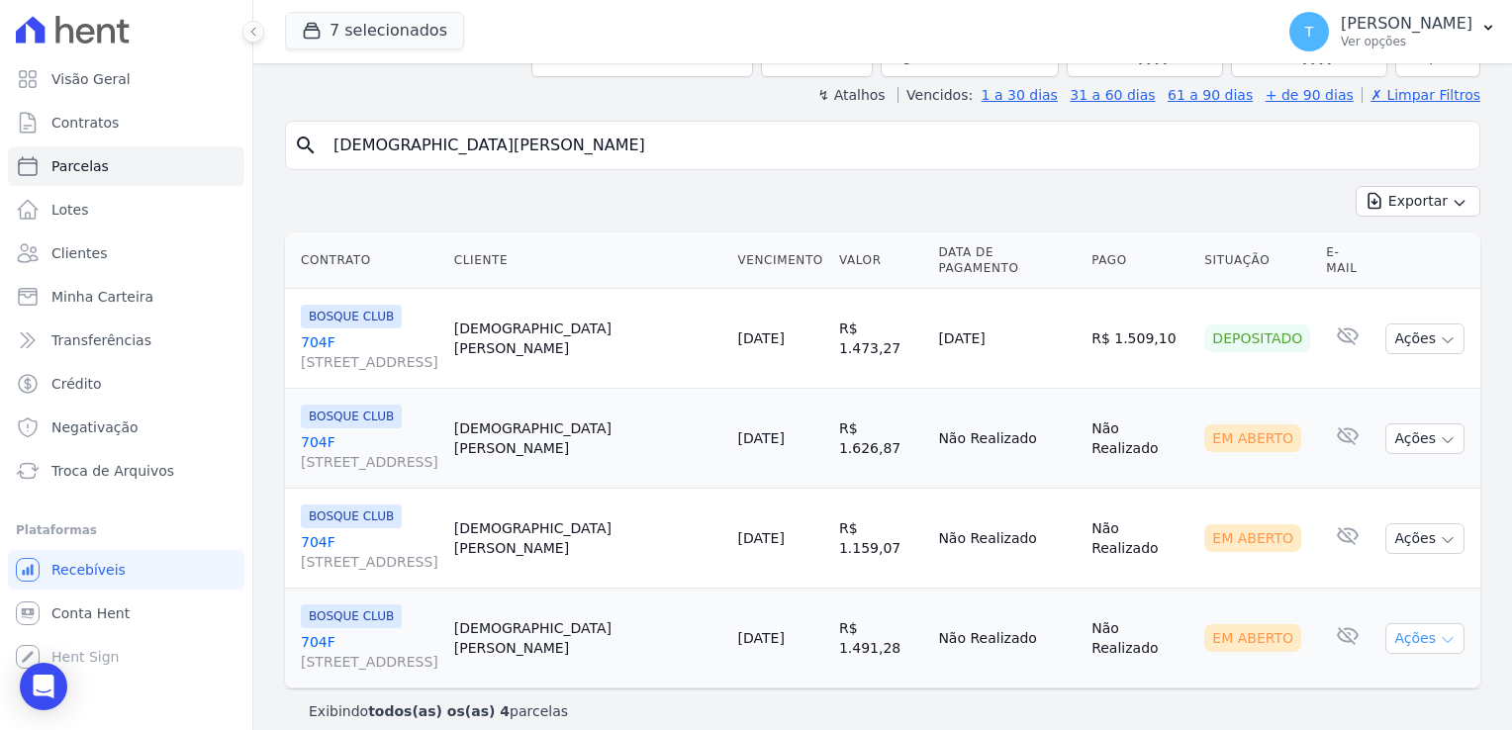
click at [1420, 624] on button "Ações" at bounding box center [1425, 639] width 79 height 31
click at [1374, 666] on link "Ver boleto" at bounding box center [1417, 684] width 190 height 37
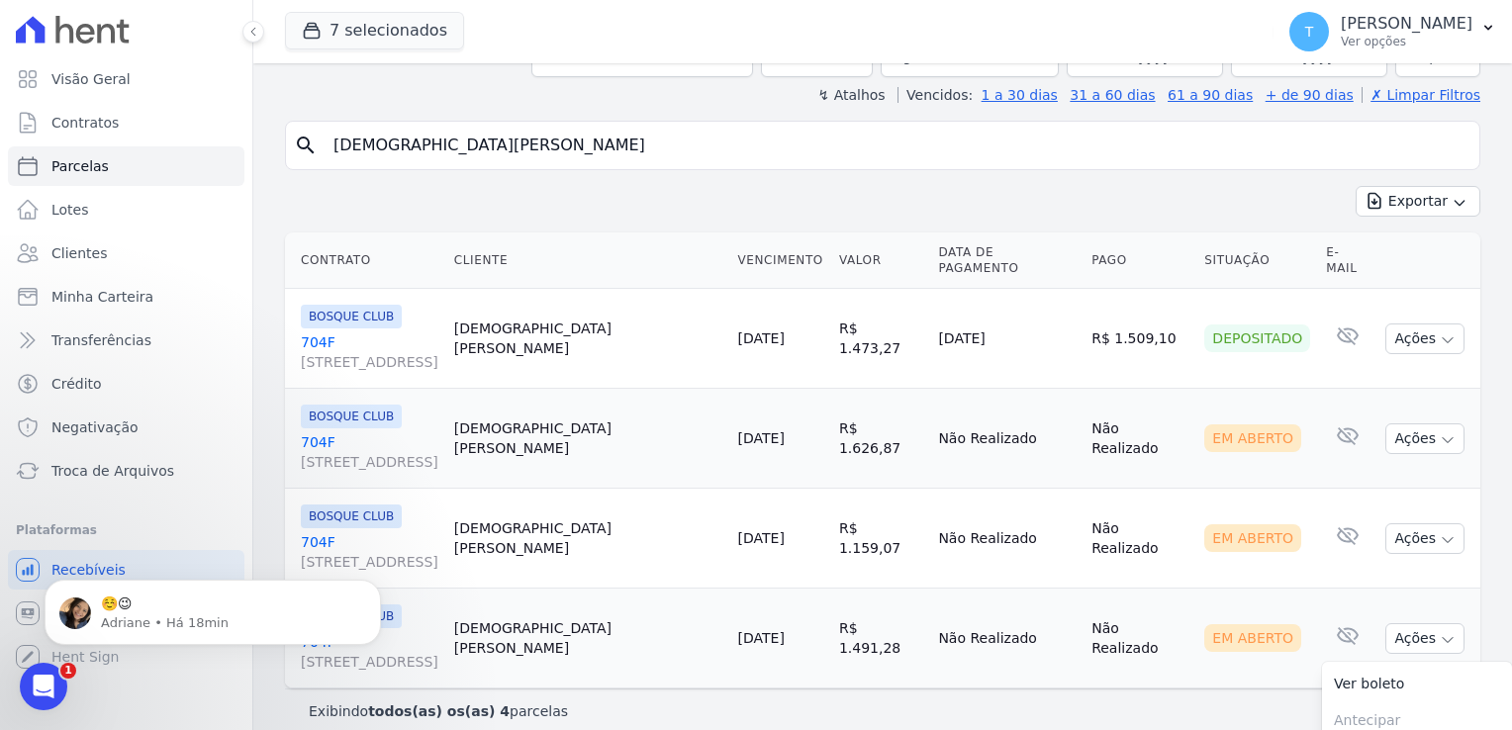
scroll to position [0, 0]
click at [34, 678] on icon "Abertura do Messenger da Intercom" at bounding box center [41, 684] width 33 height 33
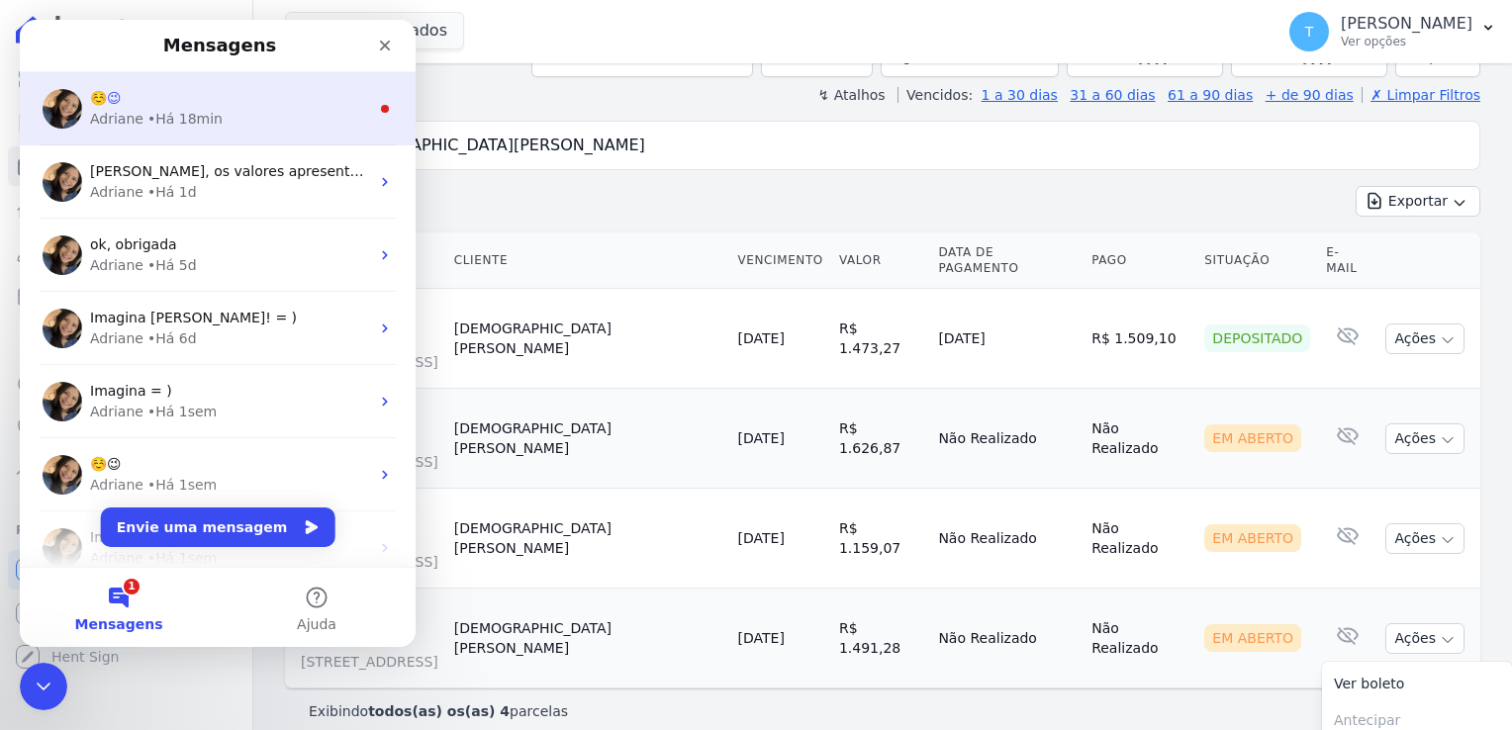
click at [190, 127] on div "• Há 18min" at bounding box center [184, 119] width 75 height 21
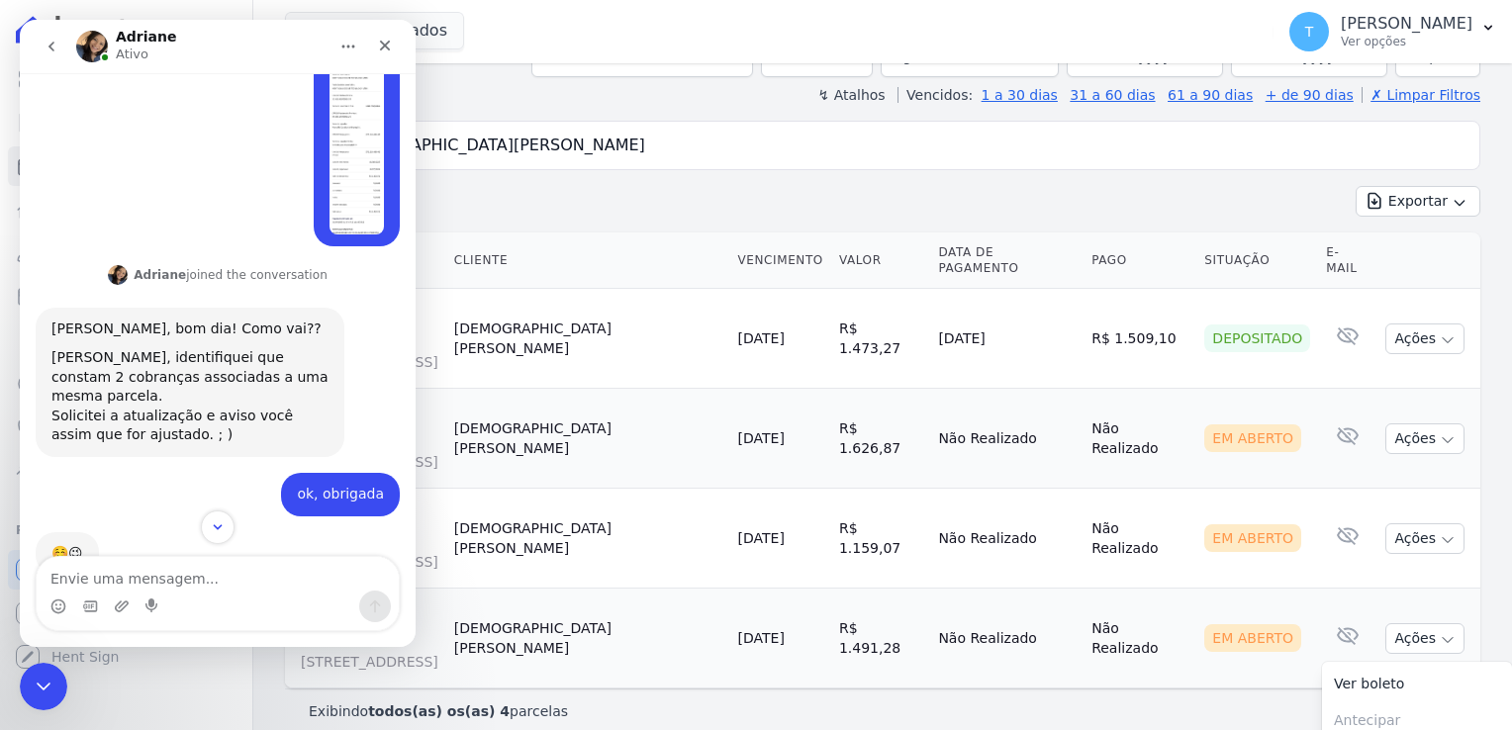
scroll to position [694, 0]
click at [39, 684] on icon "Encerramento do Messenger da Intercom" at bounding box center [41, 684] width 14 height 8
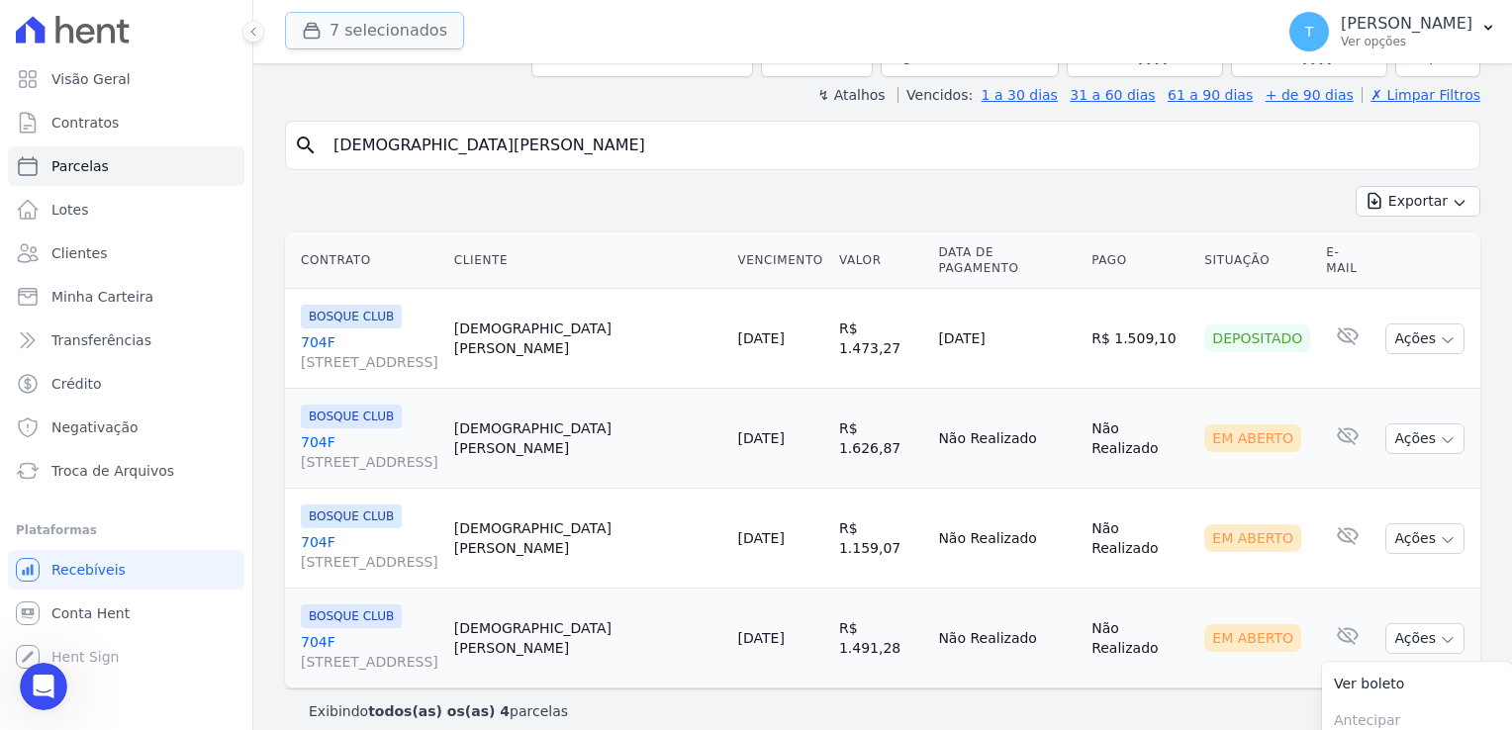
click at [321, 40] on icon "button" at bounding box center [312, 31] width 20 height 20
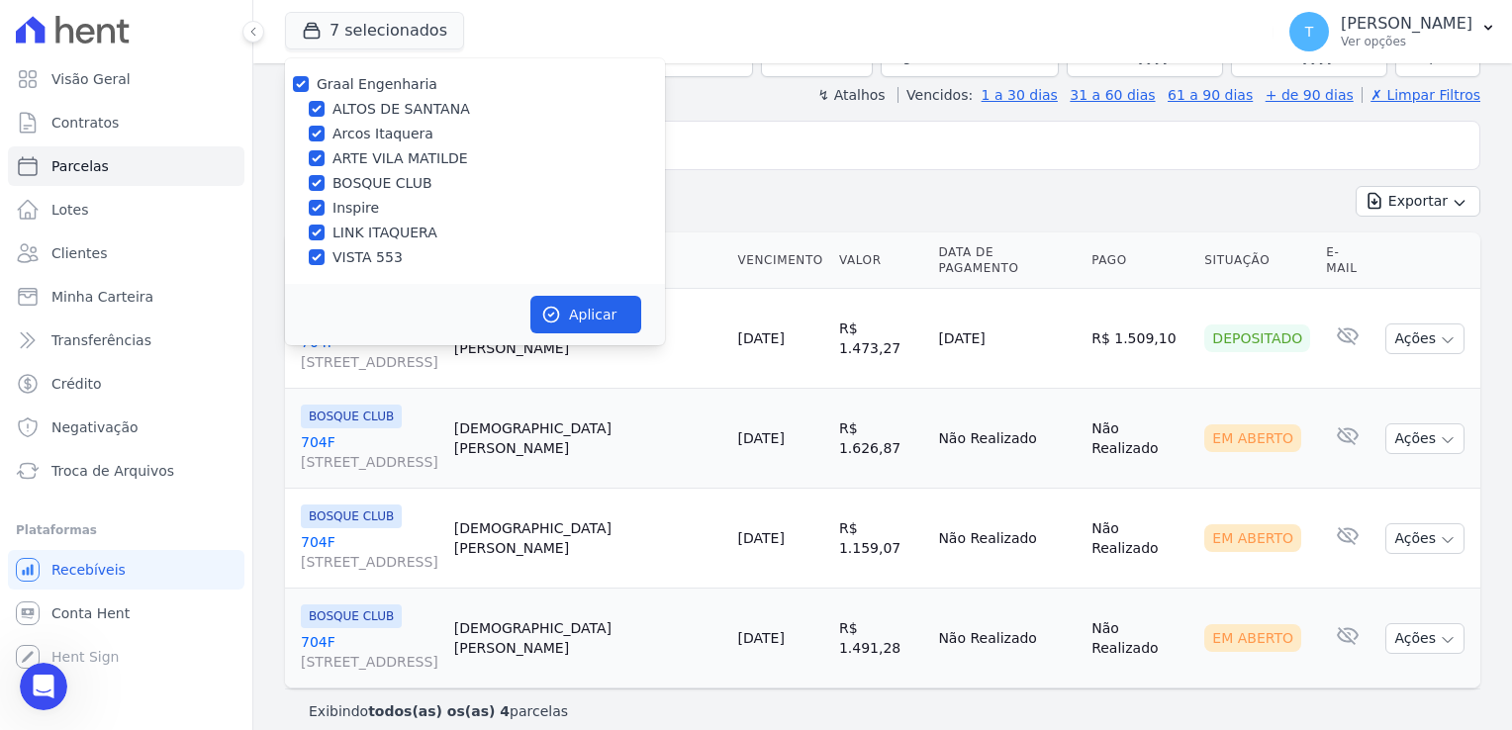
click at [302, 74] on div at bounding box center [301, 84] width 16 height 20
click at [300, 85] on input "Graal Engenharia" at bounding box center [301, 84] width 16 height 16
checkbox input "false"
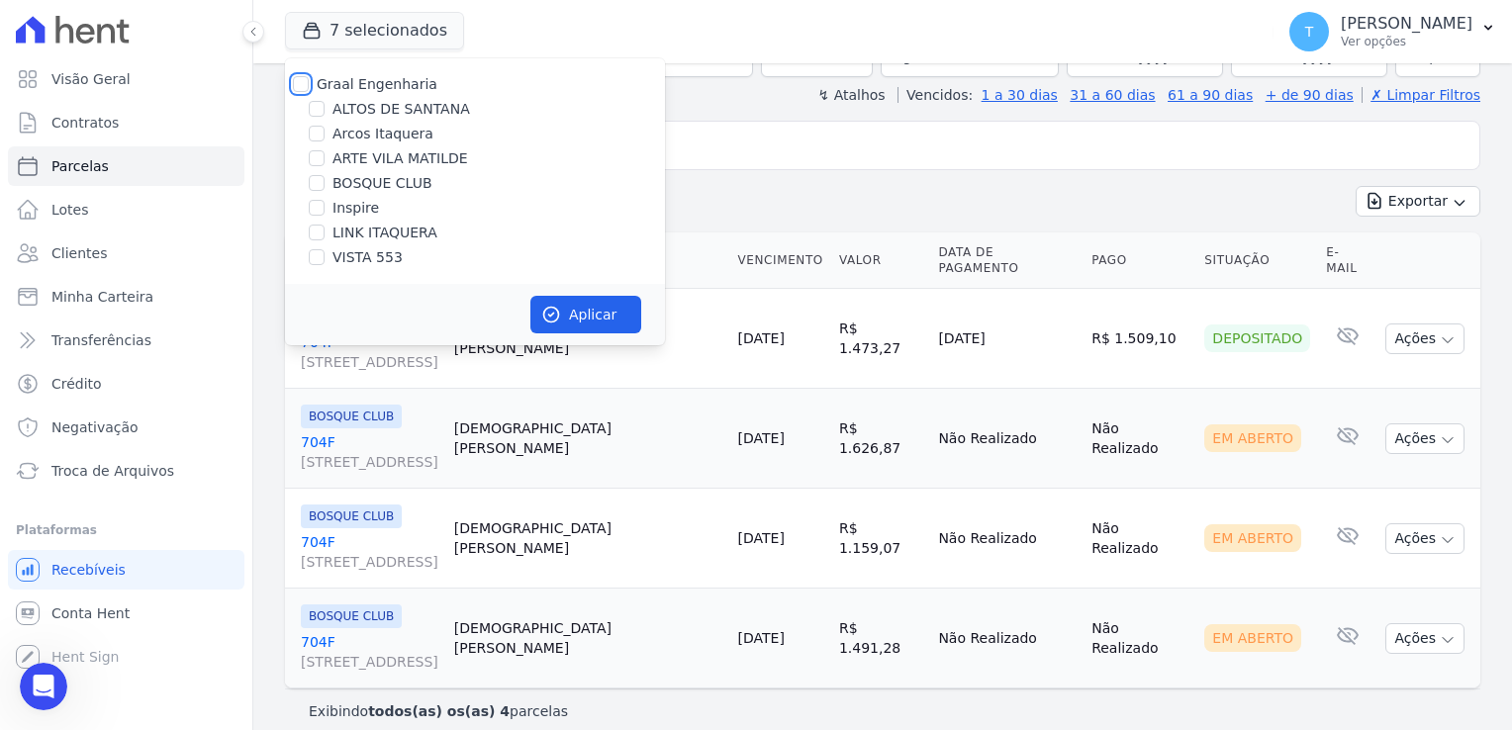
checkbox input "false"
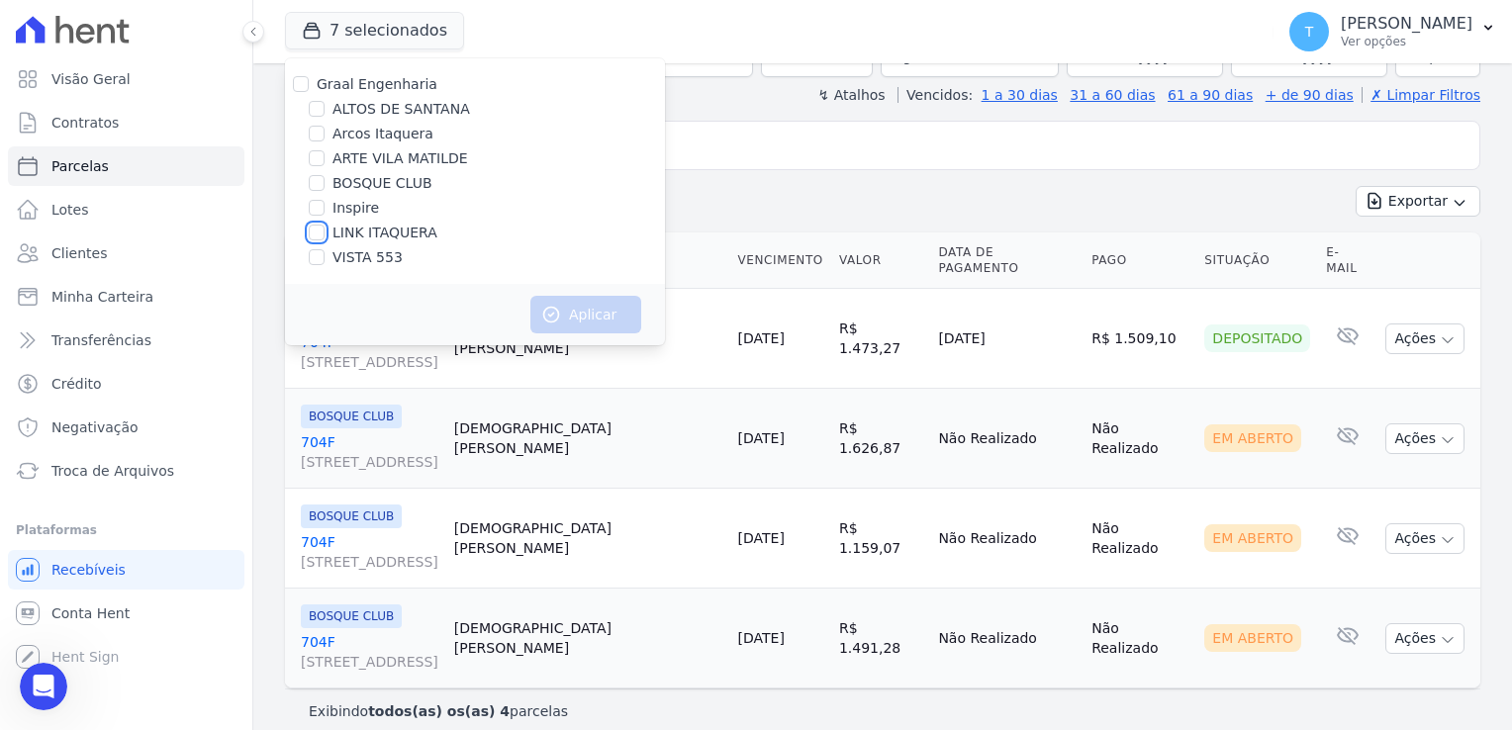
click at [321, 227] on input "LINK ITAQUERA" at bounding box center [317, 233] width 16 height 16
checkbox input "true"
click at [575, 315] on button "Aplicar" at bounding box center [586, 315] width 111 height 38
select select
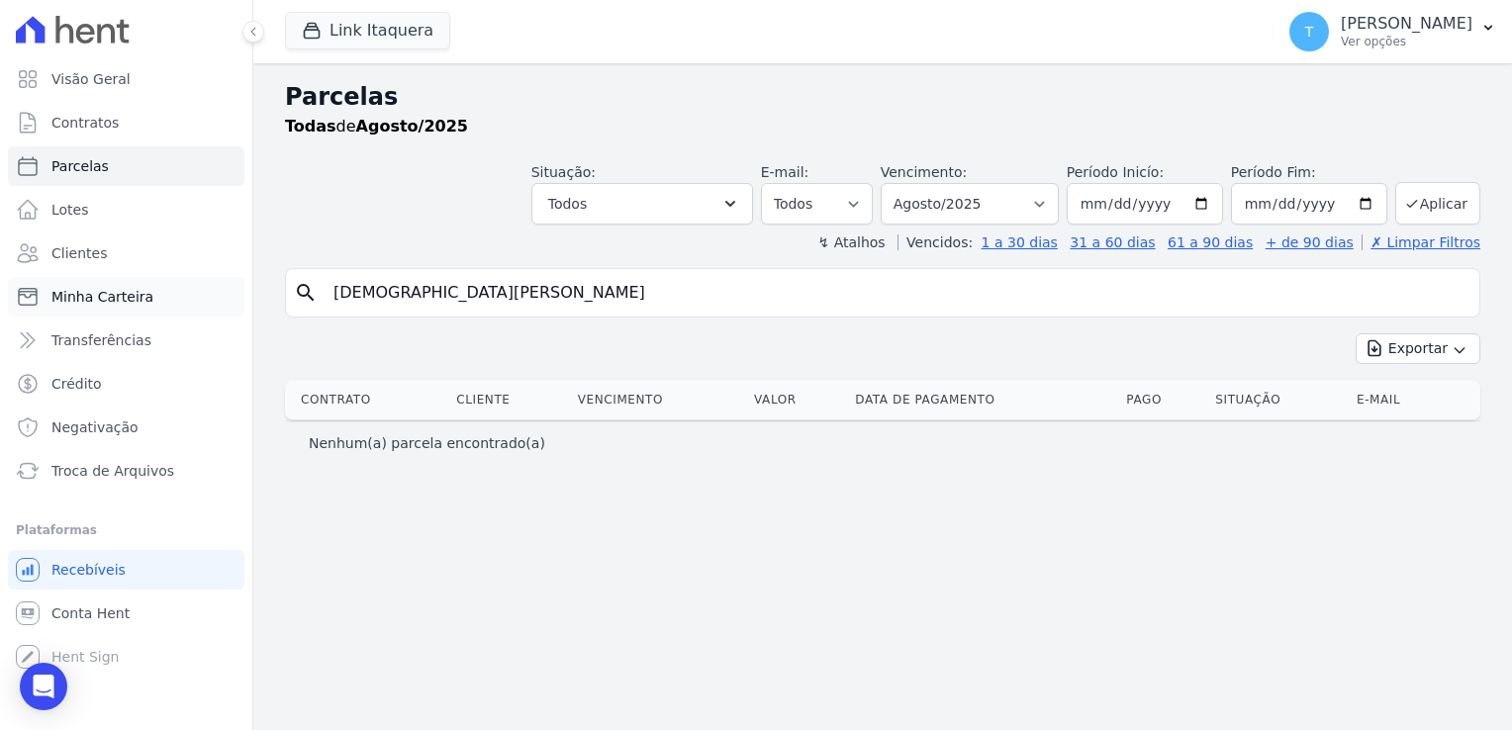
click at [100, 298] on span "Minha Carteira" at bounding box center [102, 297] width 102 height 20
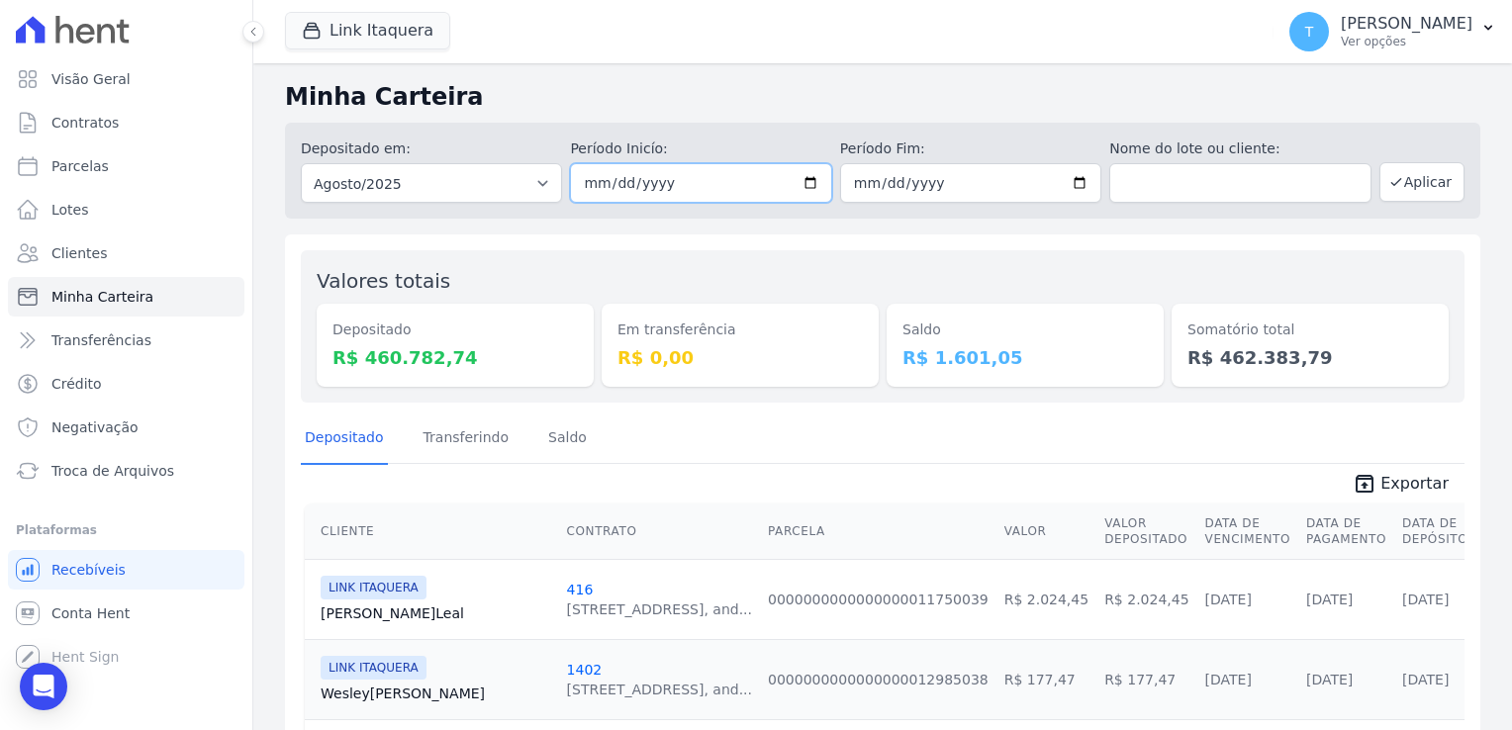
click at [799, 189] on input "[DATE]" at bounding box center [700, 183] width 261 height 40
type input "2025-08-27"
click at [1066, 184] on input "[DATE]" at bounding box center [970, 183] width 261 height 40
type input "[DATE]"
click at [1400, 183] on button "Aplicar" at bounding box center [1422, 182] width 85 height 40
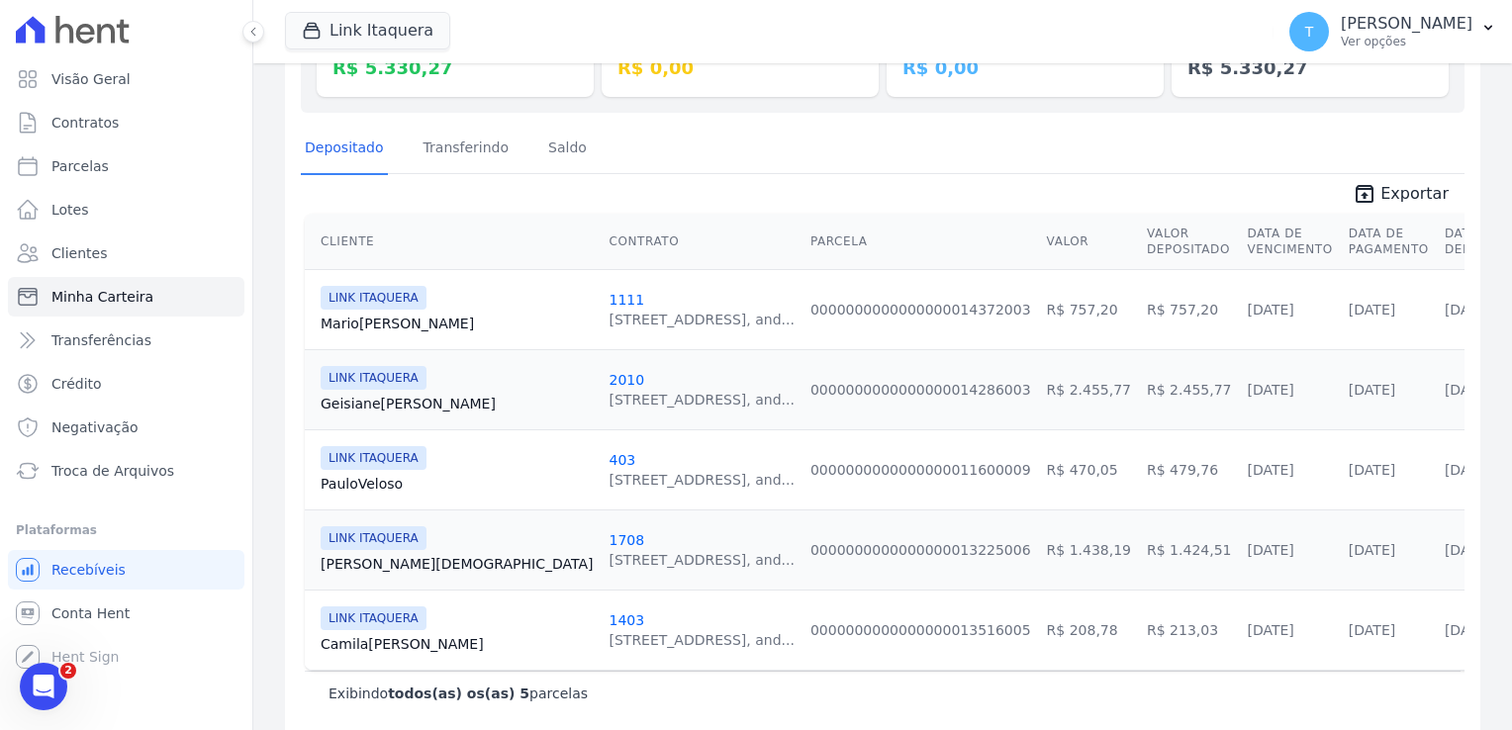
scroll to position [308, 0]
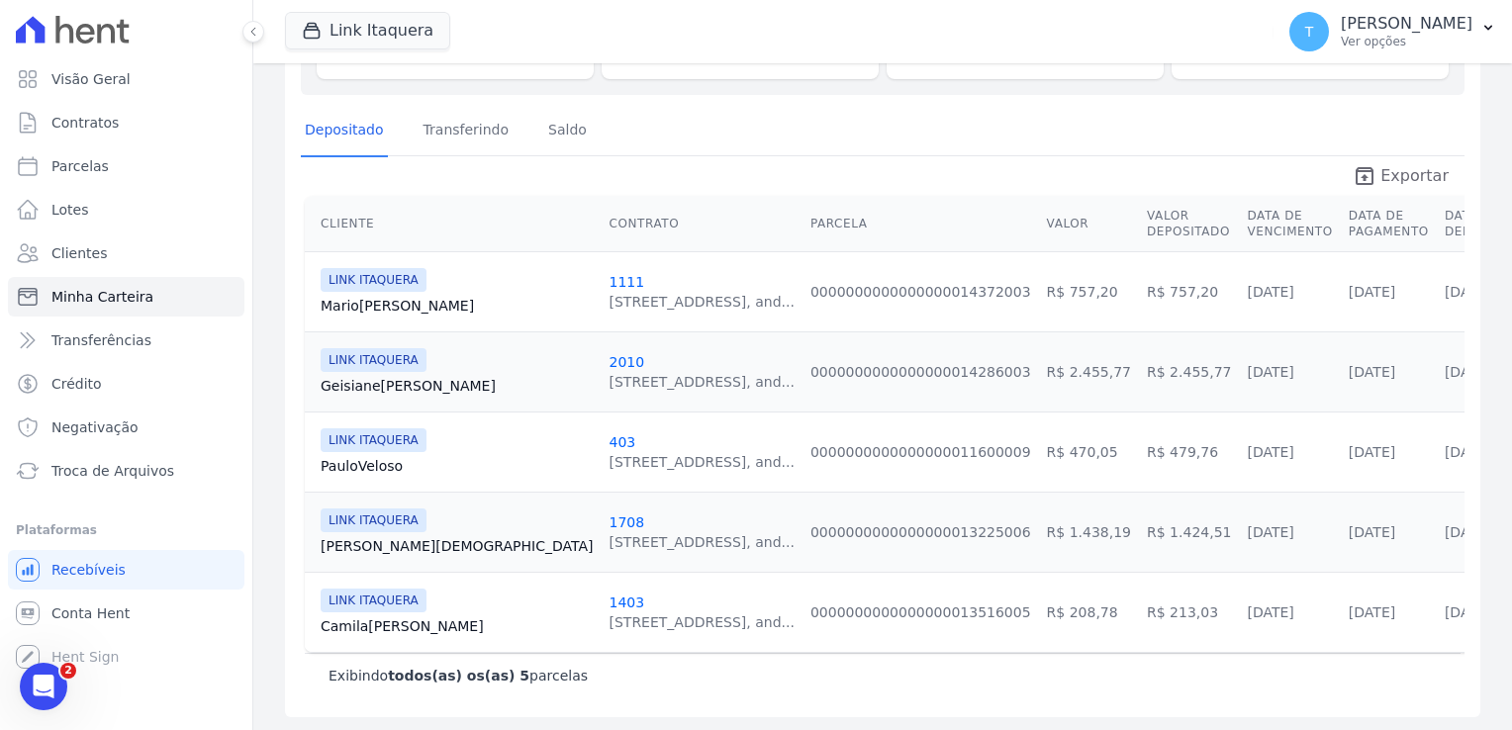
click at [1374, 176] on link "unarchive Exportar" at bounding box center [1401, 178] width 128 height 28
click at [652, 666] on div "Exibindo todos(as) os(as) 5 parcelas" at bounding box center [883, 676] width 1109 height 20
click at [332, 42] on button "Link Itaquera" at bounding box center [367, 31] width 165 height 38
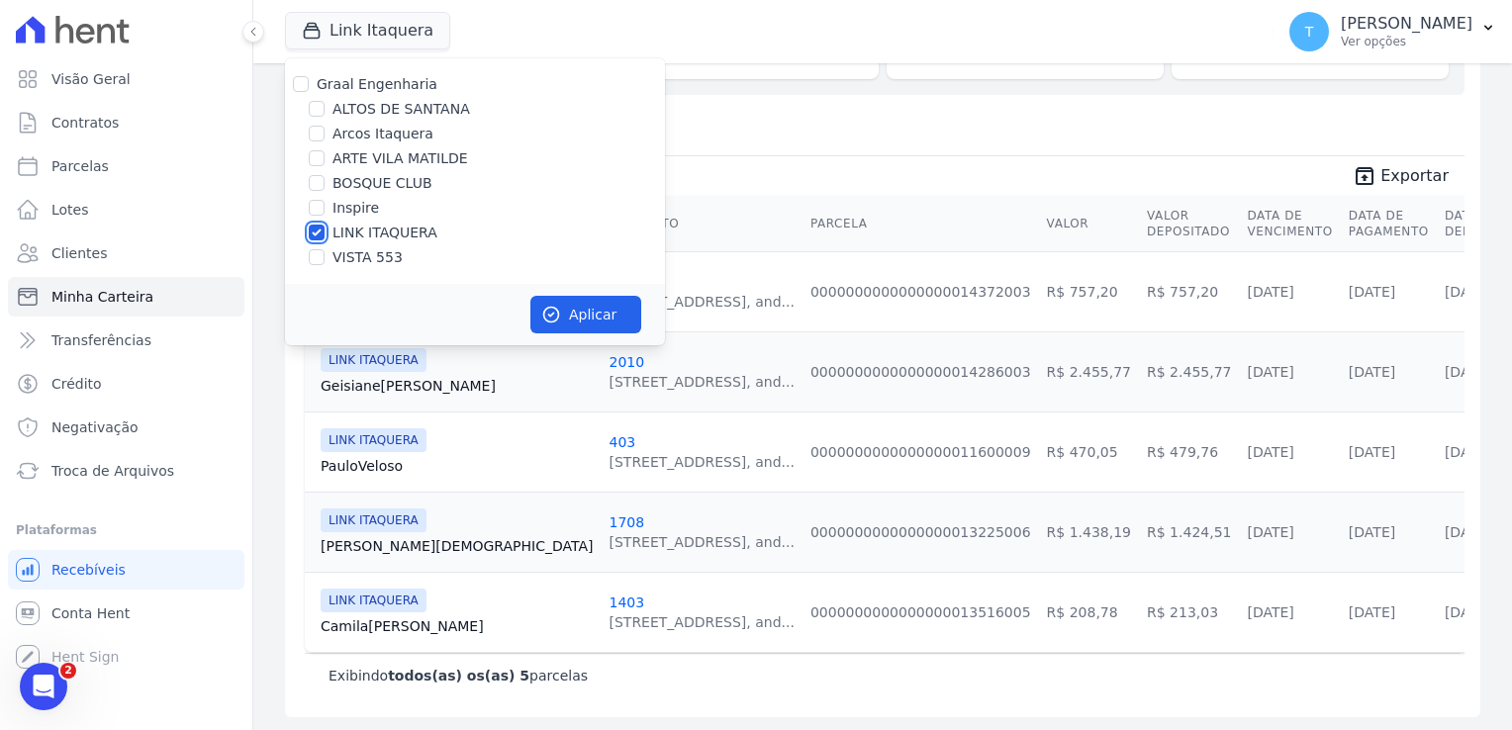
click at [318, 235] on input "LINK ITAQUERA" at bounding box center [317, 233] width 16 height 16
checkbox input "false"
click at [319, 202] on input "Inspire" at bounding box center [317, 208] width 16 height 16
checkbox input "true"
click at [571, 316] on button "Aplicar" at bounding box center [586, 315] width 111 height 38
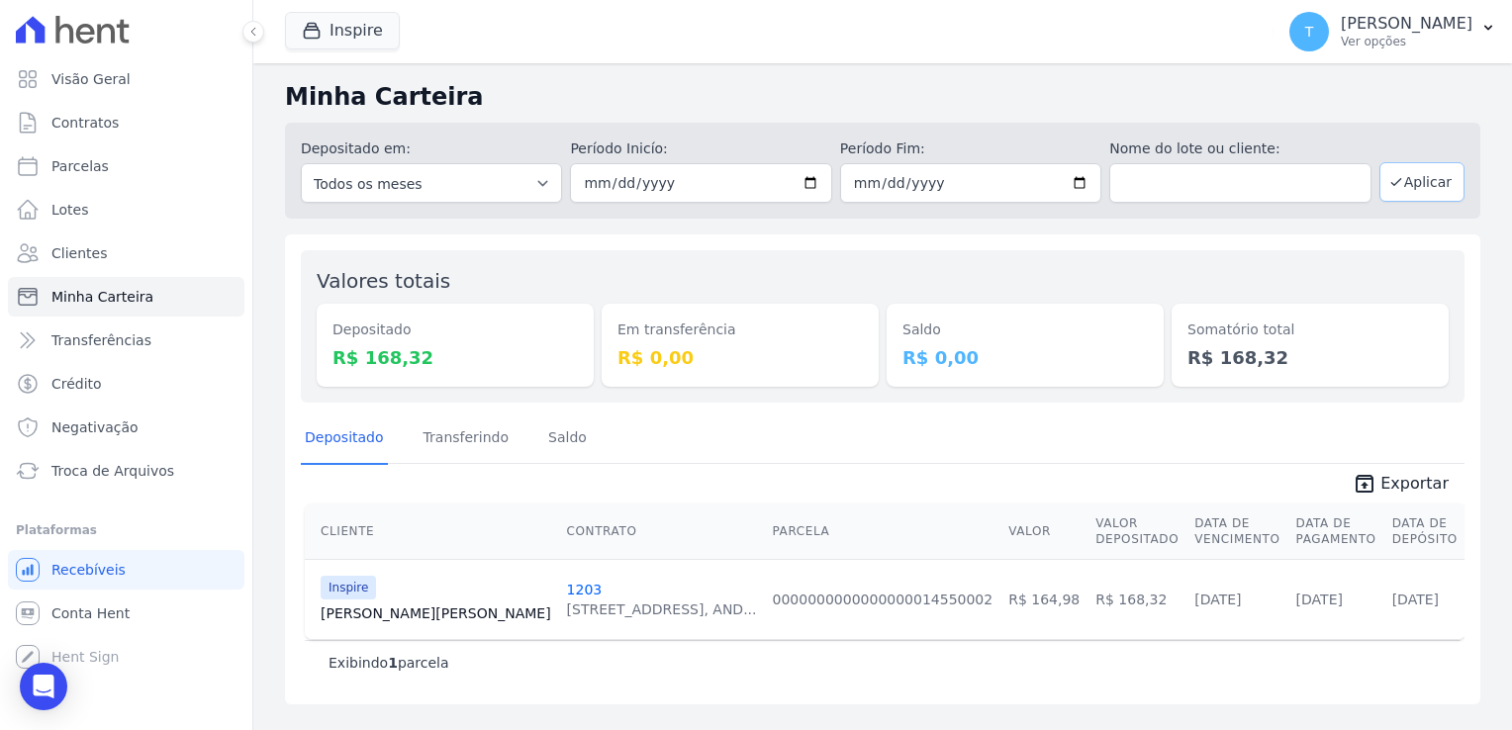
click at [1421, 189] on button "Aplicar" at bounding box center [1422, 182] width 85 height 40
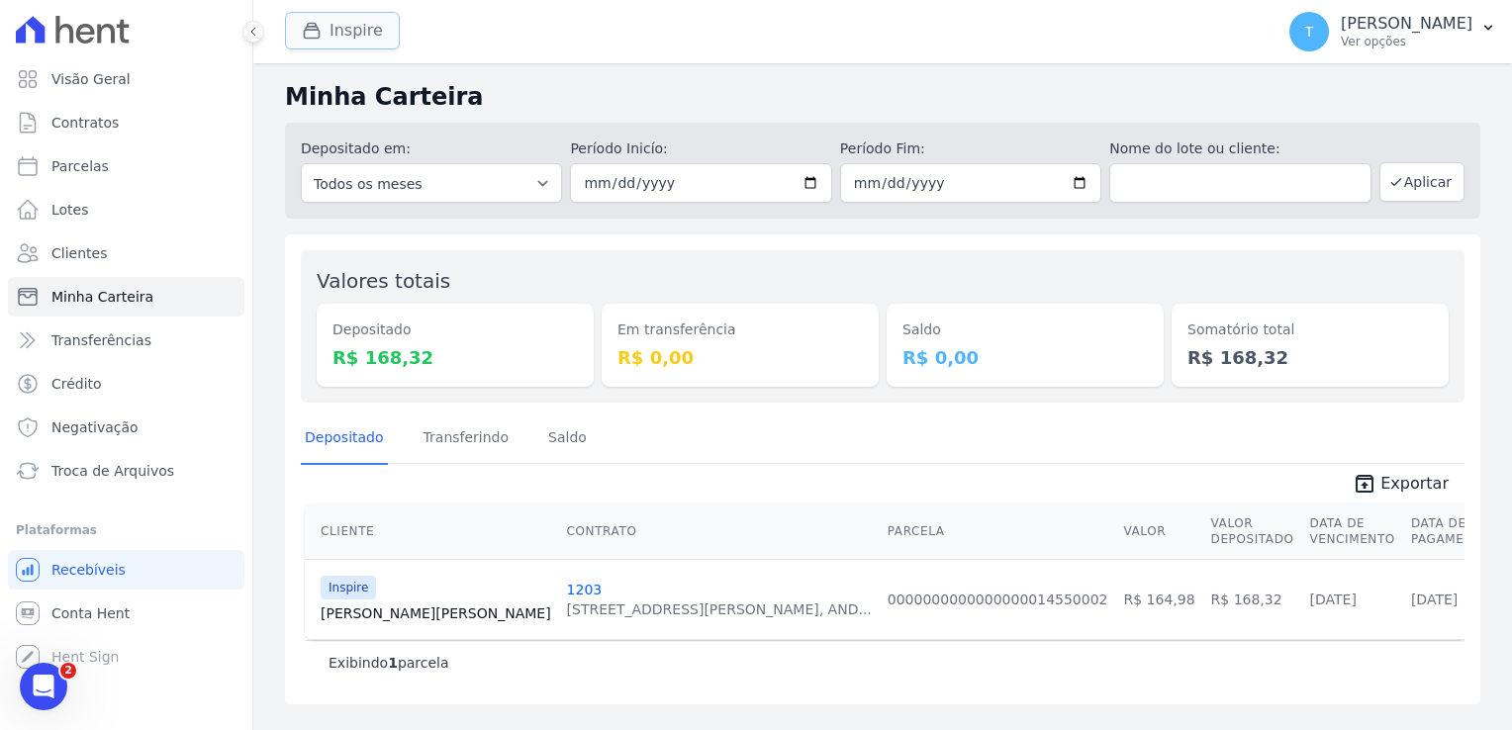
click at [356, 22] on button "Inspire" at bounding box center [342, 31] width 115 height 38
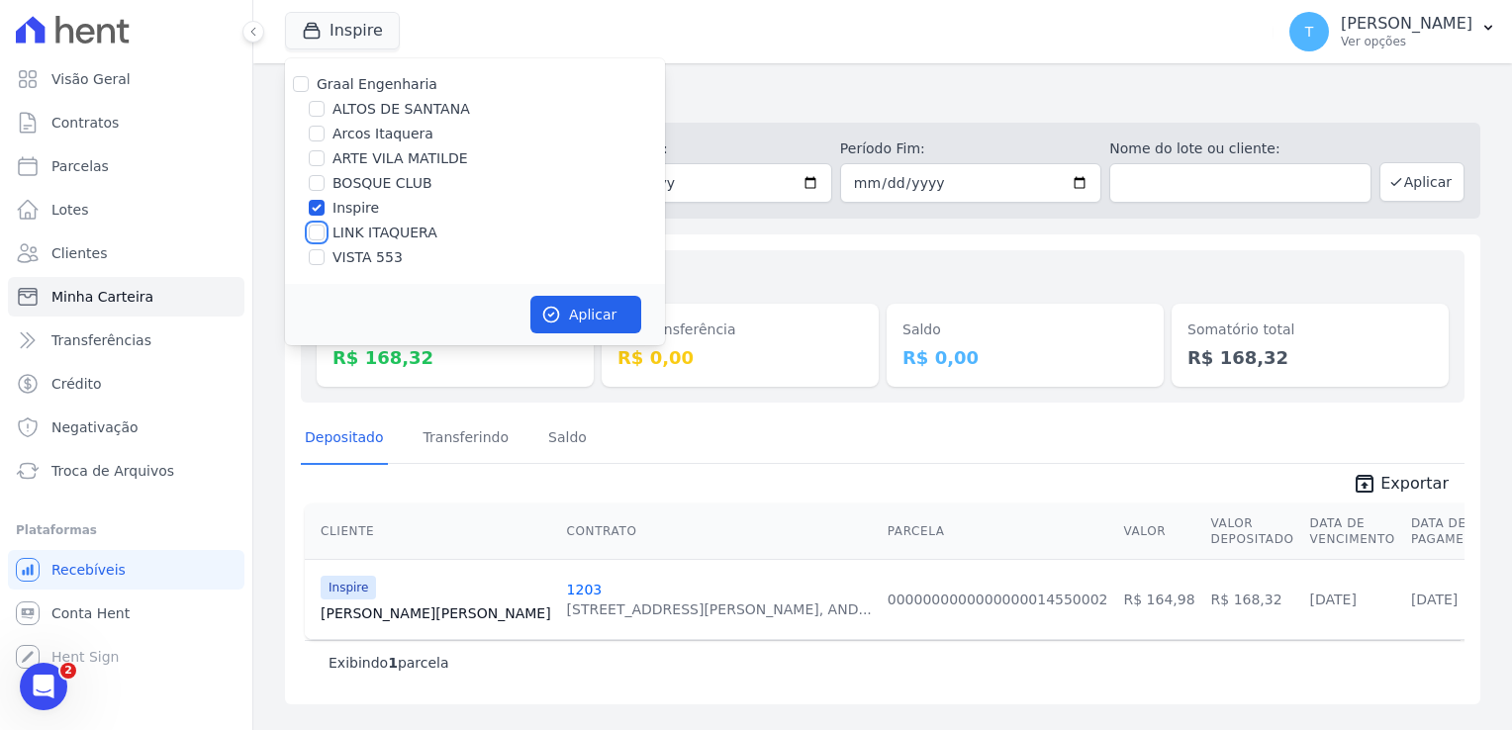
click at [317, 235] on input "LINK ITAQUERA" at bounding box center [317, 233] width 16 height 16
checkbox input "true"
click at [314, 208] on input "Inspire" at bounding box center [317, 208] width 16 height 16
checkbox input "false"
click at [549, 322] on icon "button" at bounding box center [551, 315] width 15 height 15
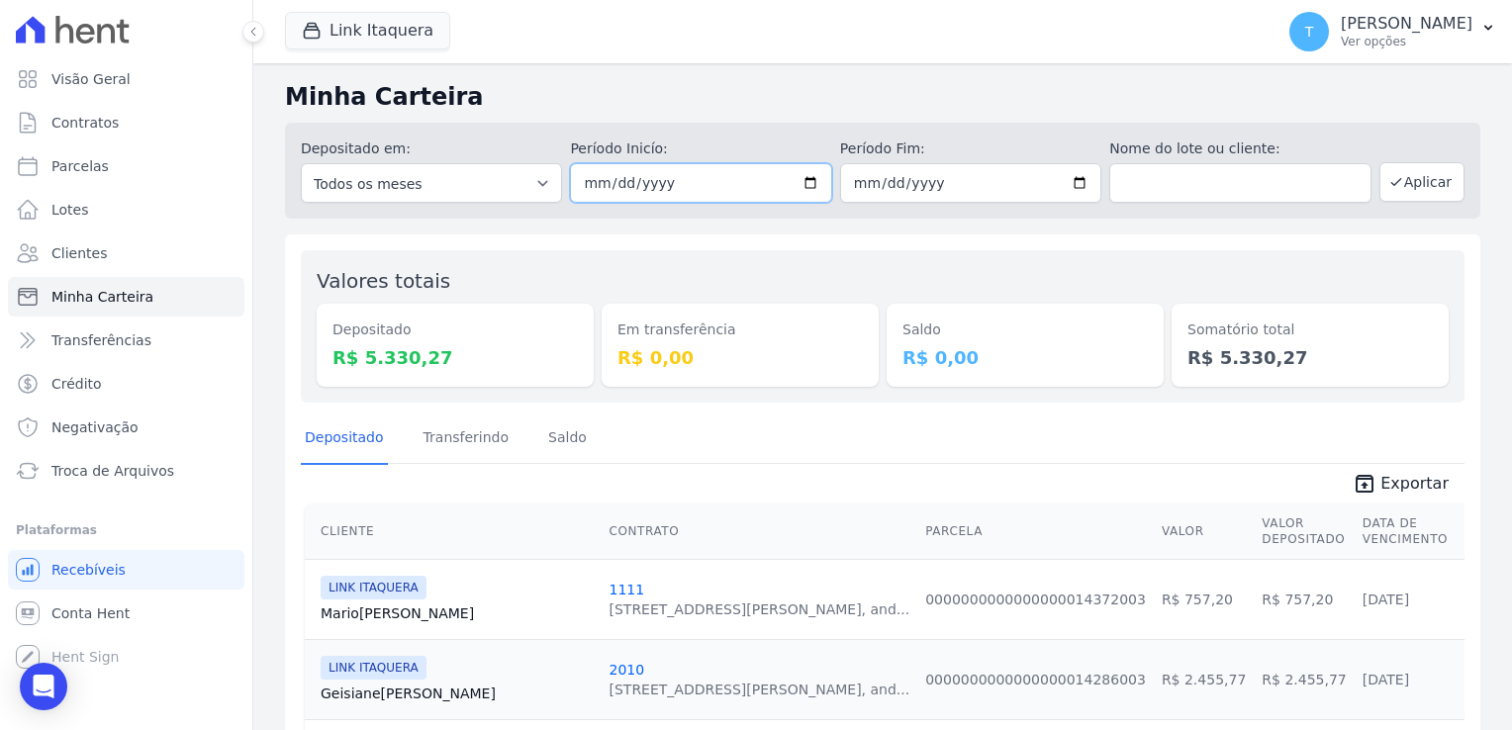
click at [797, 182] on input "[DATE]" at bounding box center [700, 183] width 261 height 40
type input "[DATE]"
click at [1184, 202] on input "text" at bounding box center [1240, 183] width 261 height 40
paste input "[PERSON_NAME] [PERSON_NAME]"
type input "[PERSON_NAME] [PERSON_NAME]"
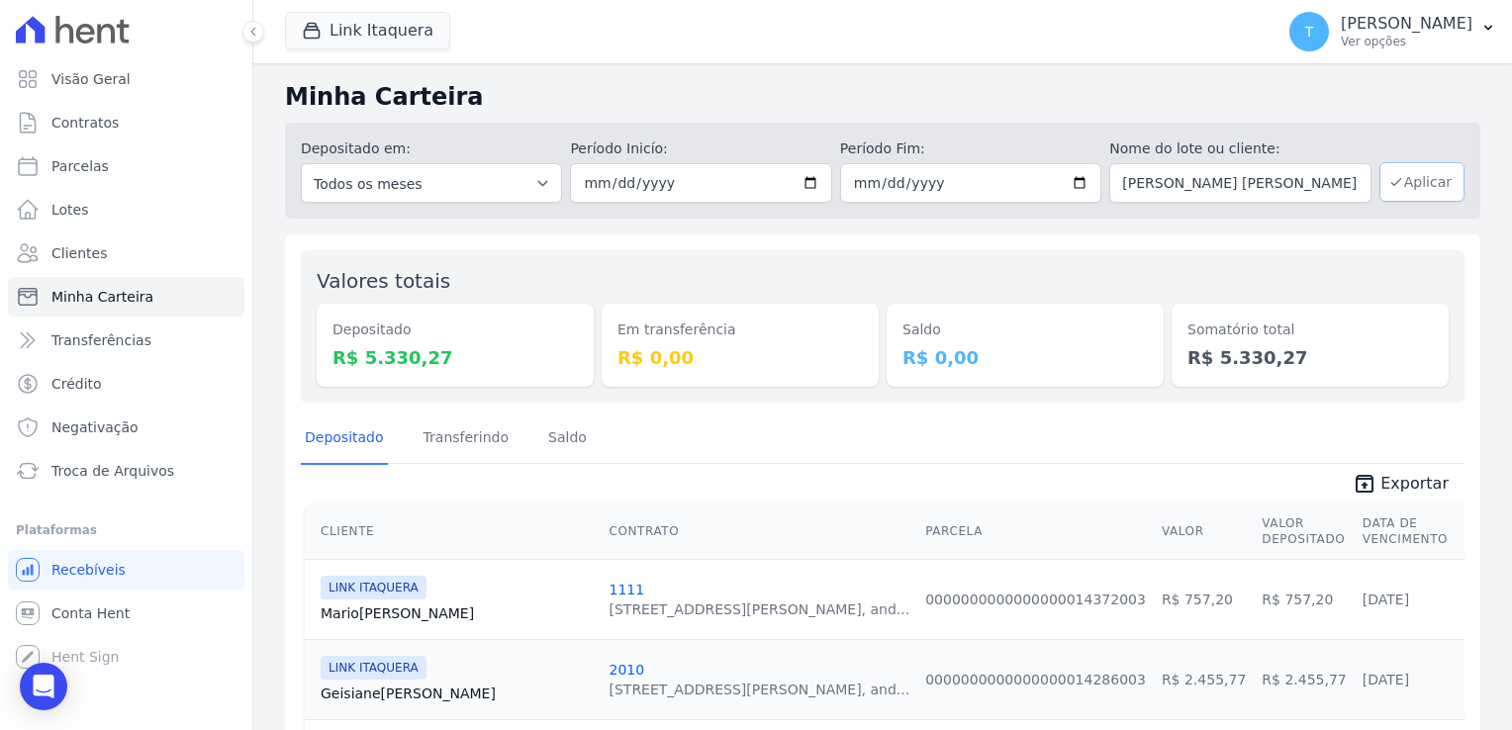
click at [1410, 178] on button "Aplicar" at bounding box center [1422, 182] width 85 height 40
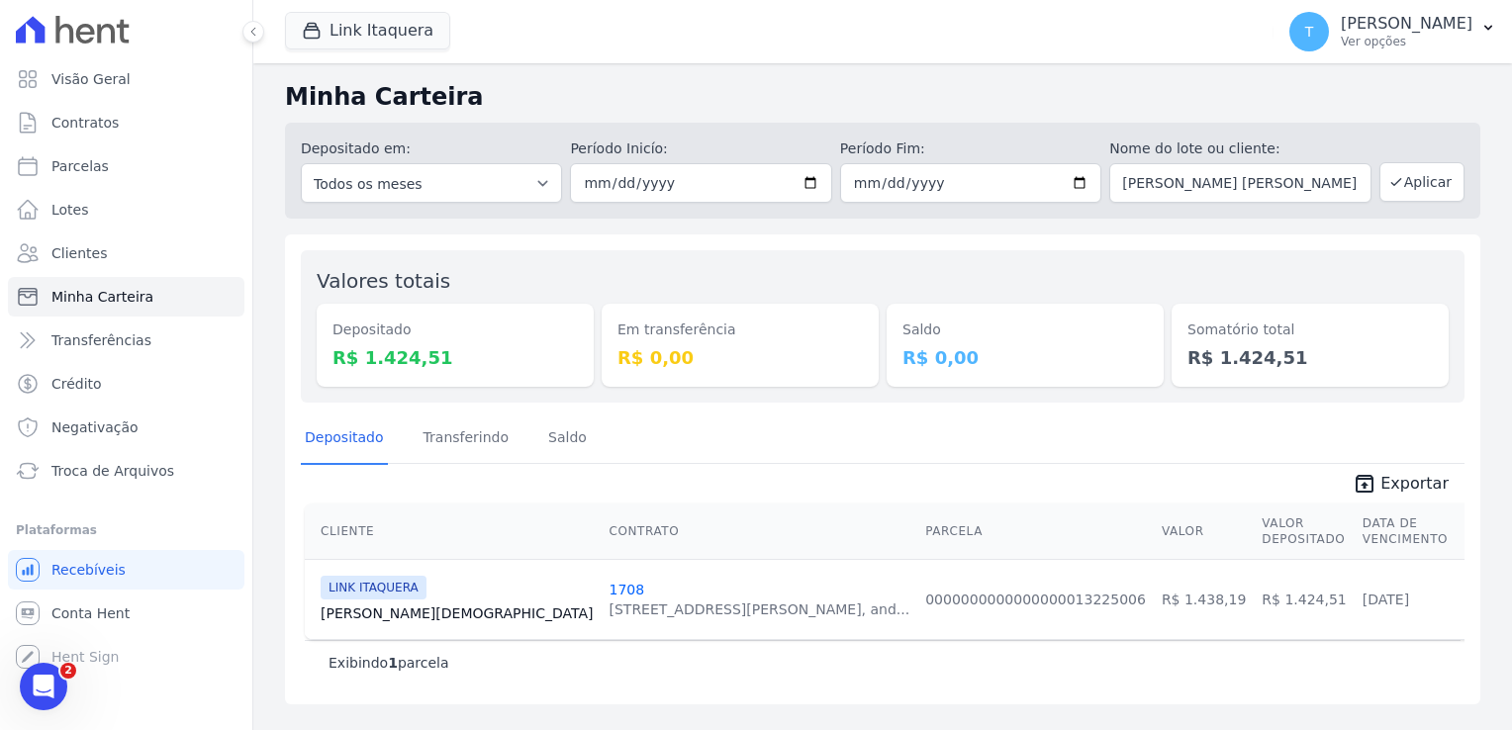
click at [337, 616] on link "[PERSON_NAME][DEMOGRAPHIC_DATA]" at bounding box center [457, 614] width 272 height 20
click at [98, 176] on link "Parcelas" at bounding box center [126, 166] width 237 height 40
select select
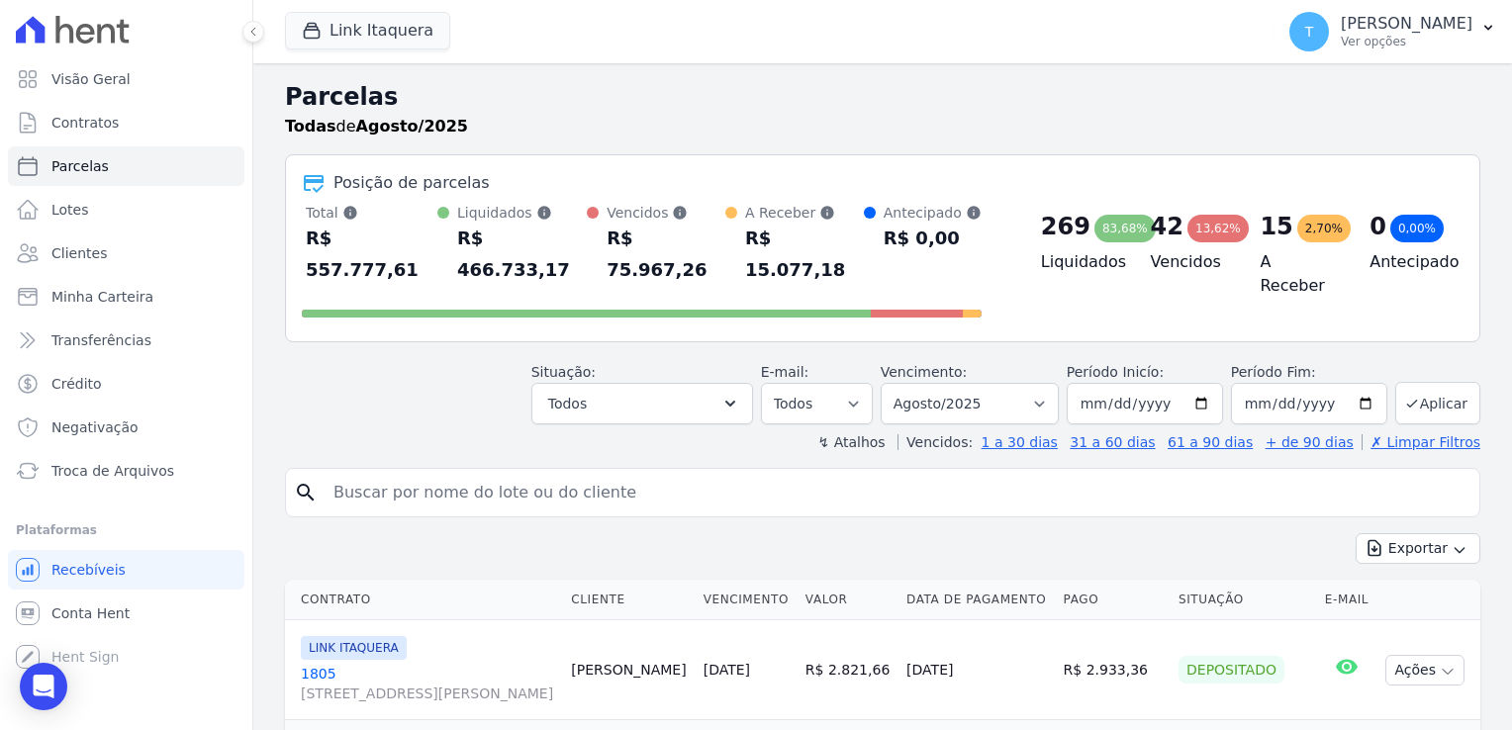
click at [492, 473] on input "search" at bounding box center [897, 493] width 1150 height 40
paste input "[PERSON_NAME] [PERSON_NAME]"
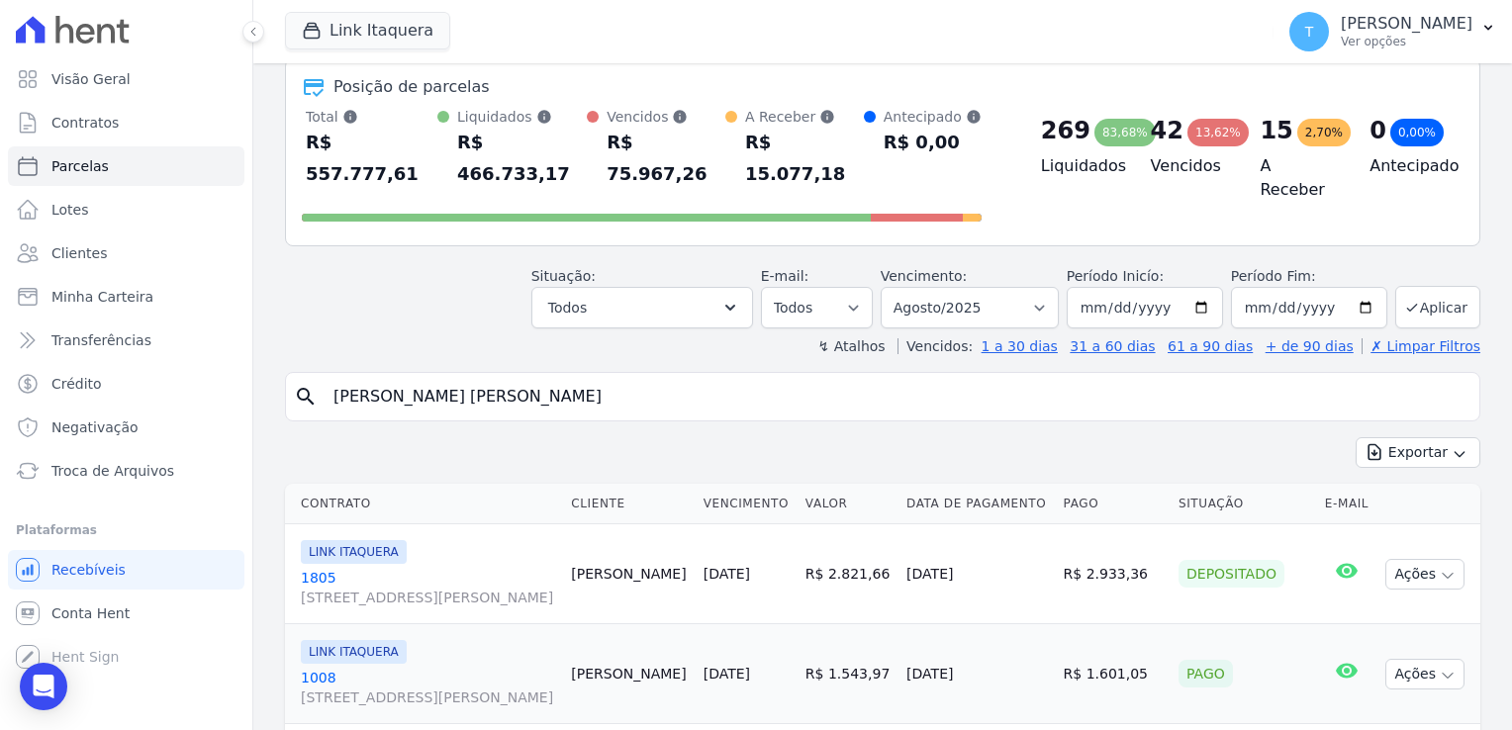
scroll to position [99, 0]
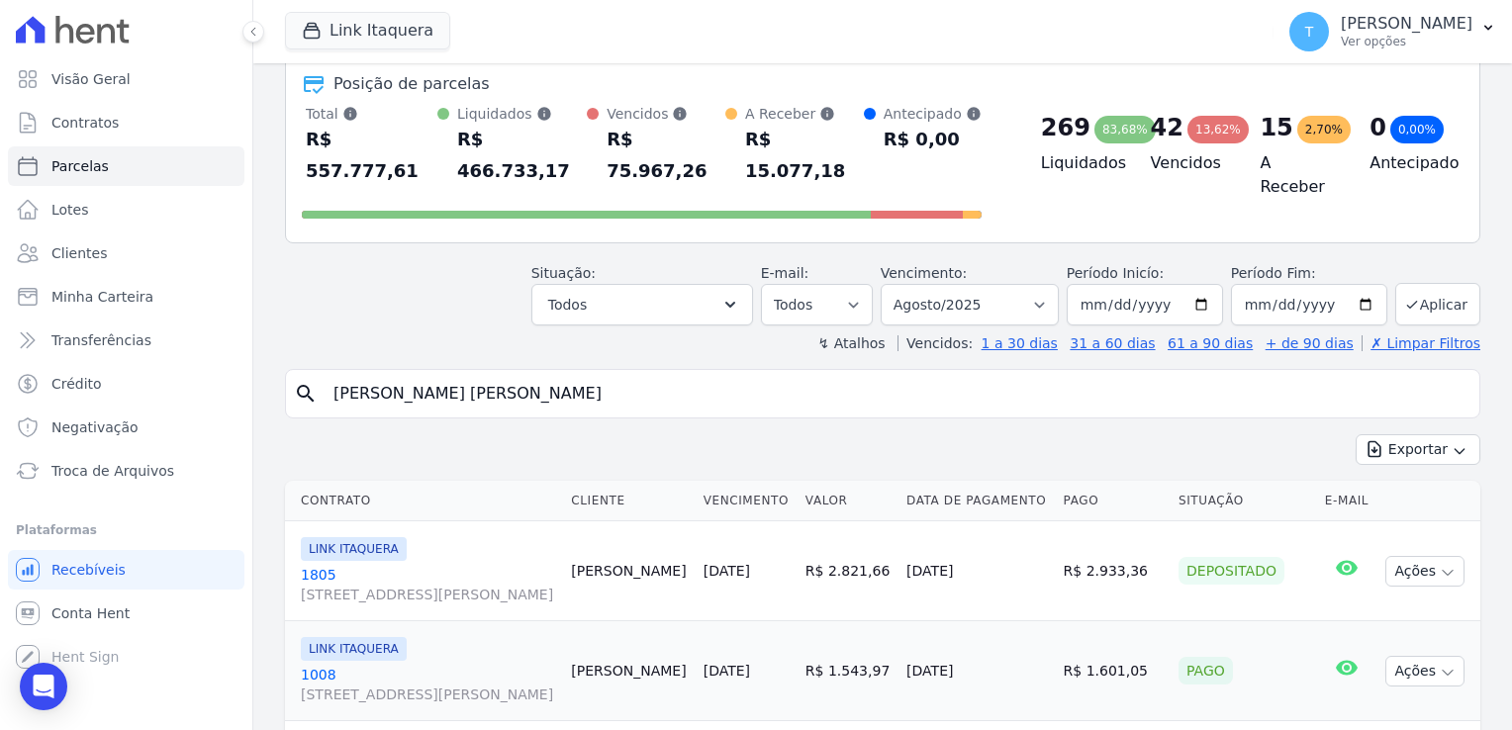
type input "[PERSON_NAME] [PERSON_NAME]"
select select
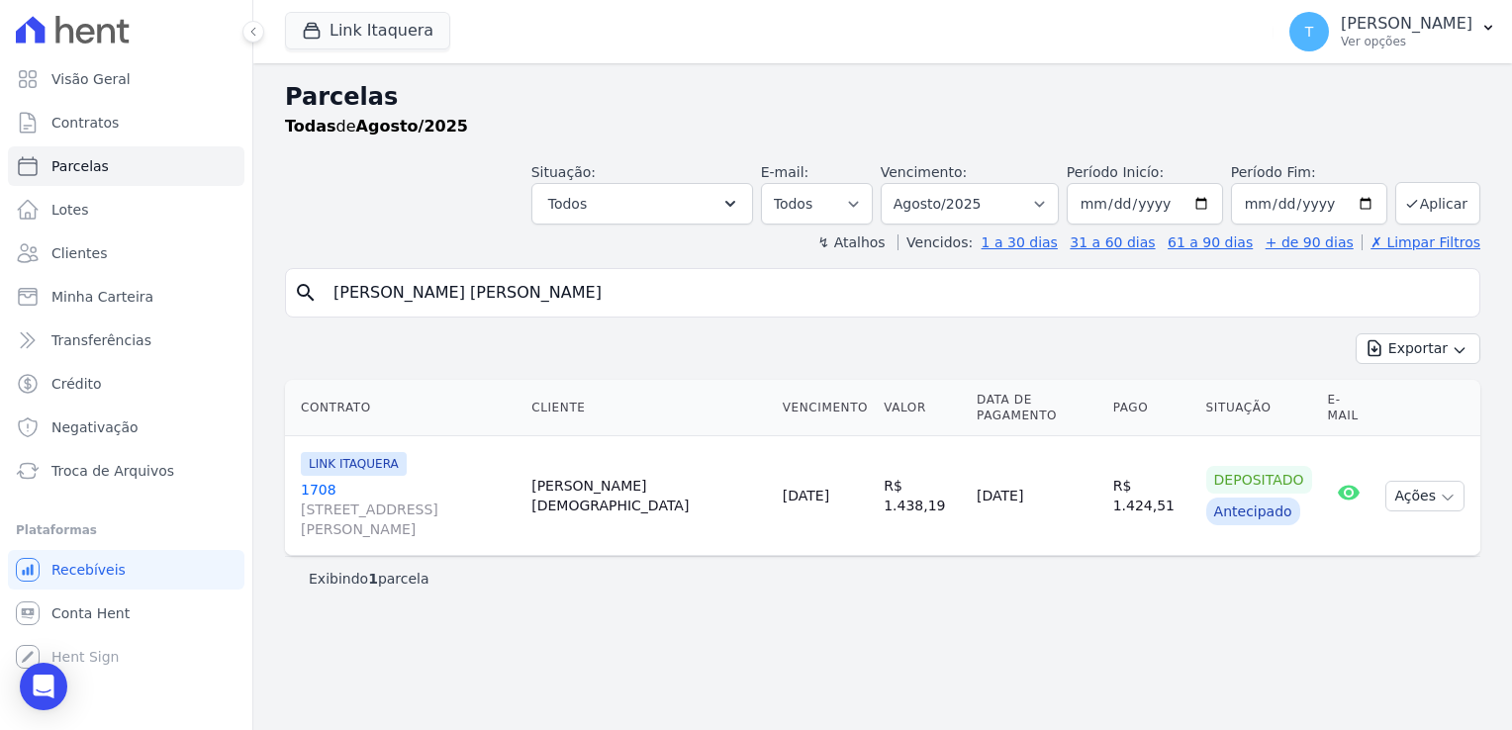
click at [374, 500] on span "[STREET_ADDRESS][PERSON_NAME]" at bounding box center [408, 520] width 215 height 40
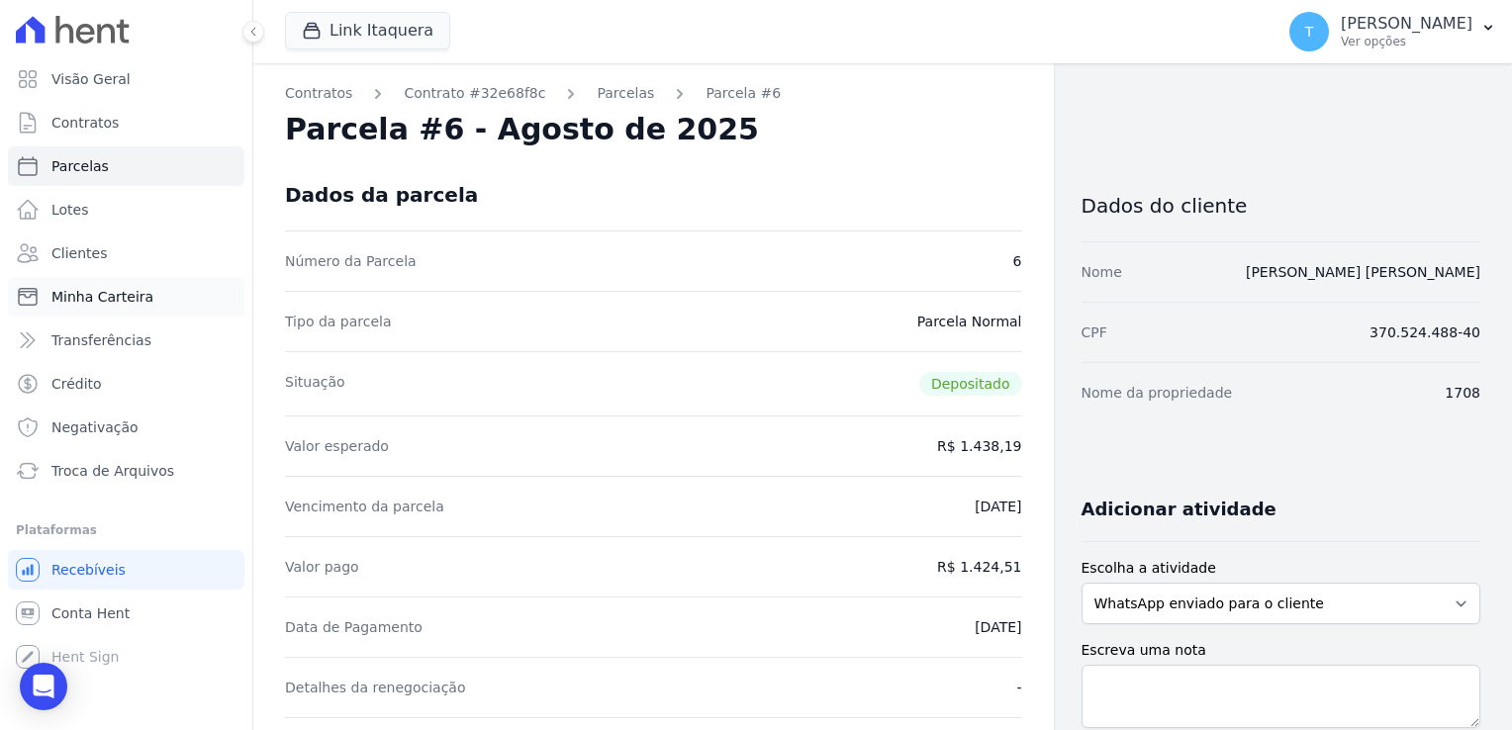
click at [84, 300] on span "Minha Carteira" at bounding box center [102, 297] width 102 height 20
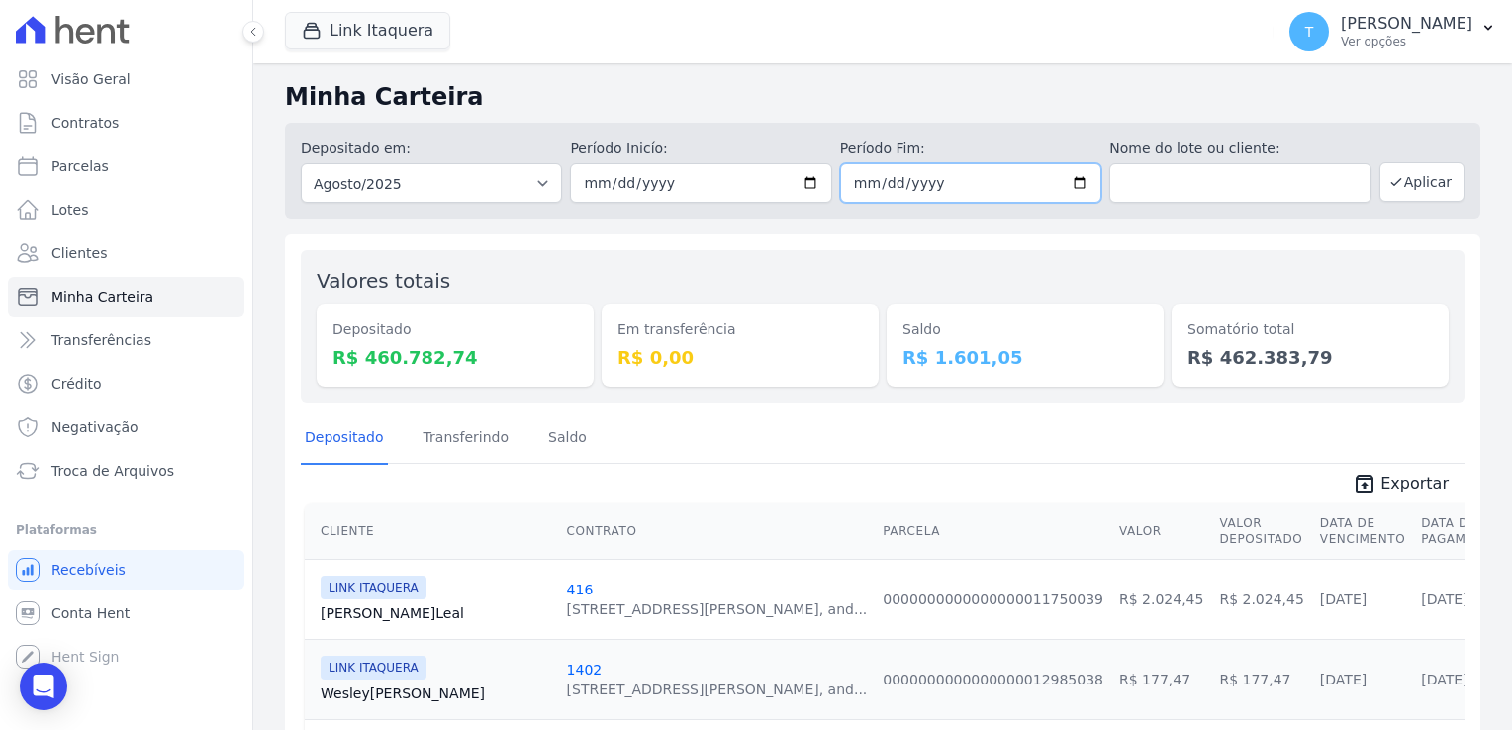
click at [1078, 183] on input "[DATE]" at bounding box center [970, 183] width 261 height 40
type input "[DATE]"
click at [1409, 187] on button "Aplicar" at bounding box center [1422, 182] width 85 height 40
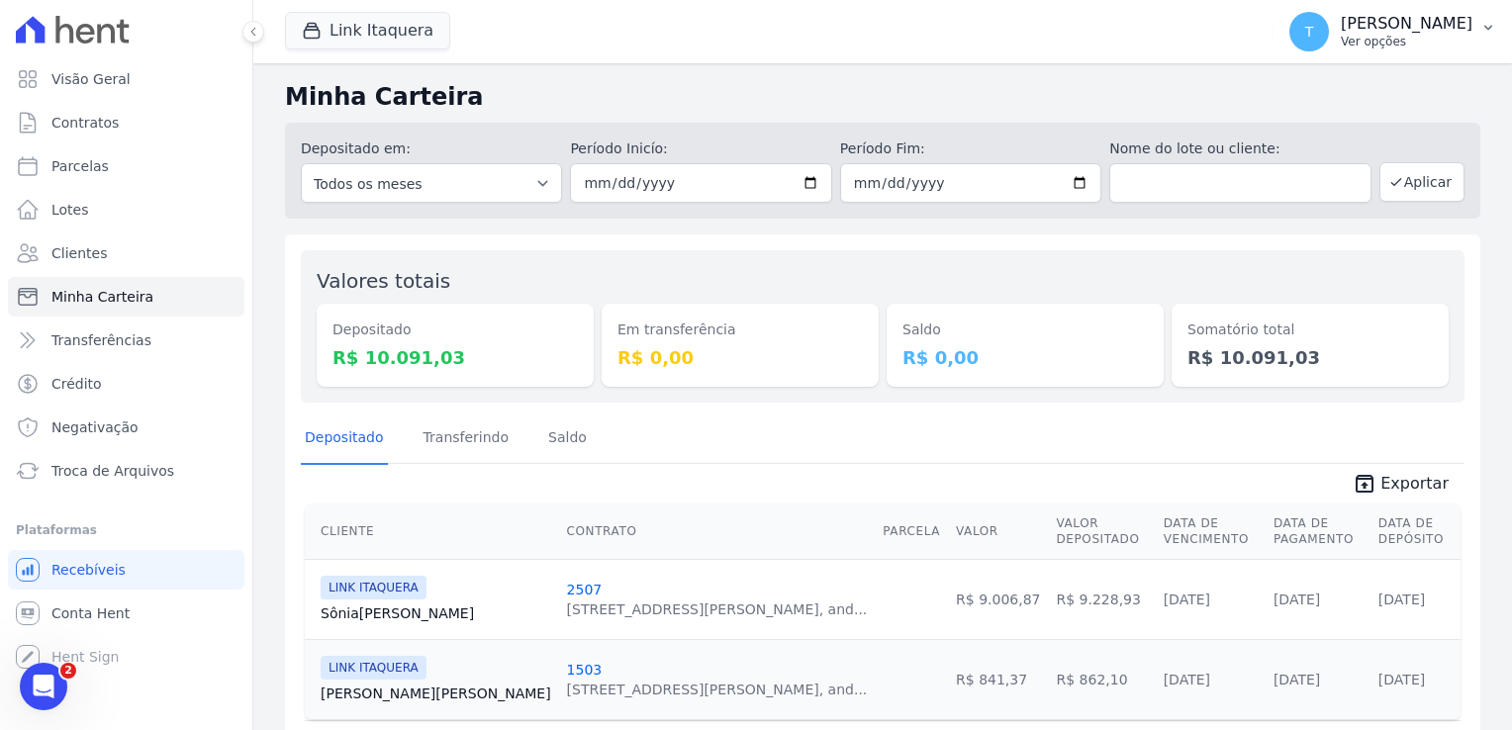
click at [1442, 6] on button "T Thayna Andrade de Freitas Ver opções" at bounding box center [1393, 31] width 239 height 55
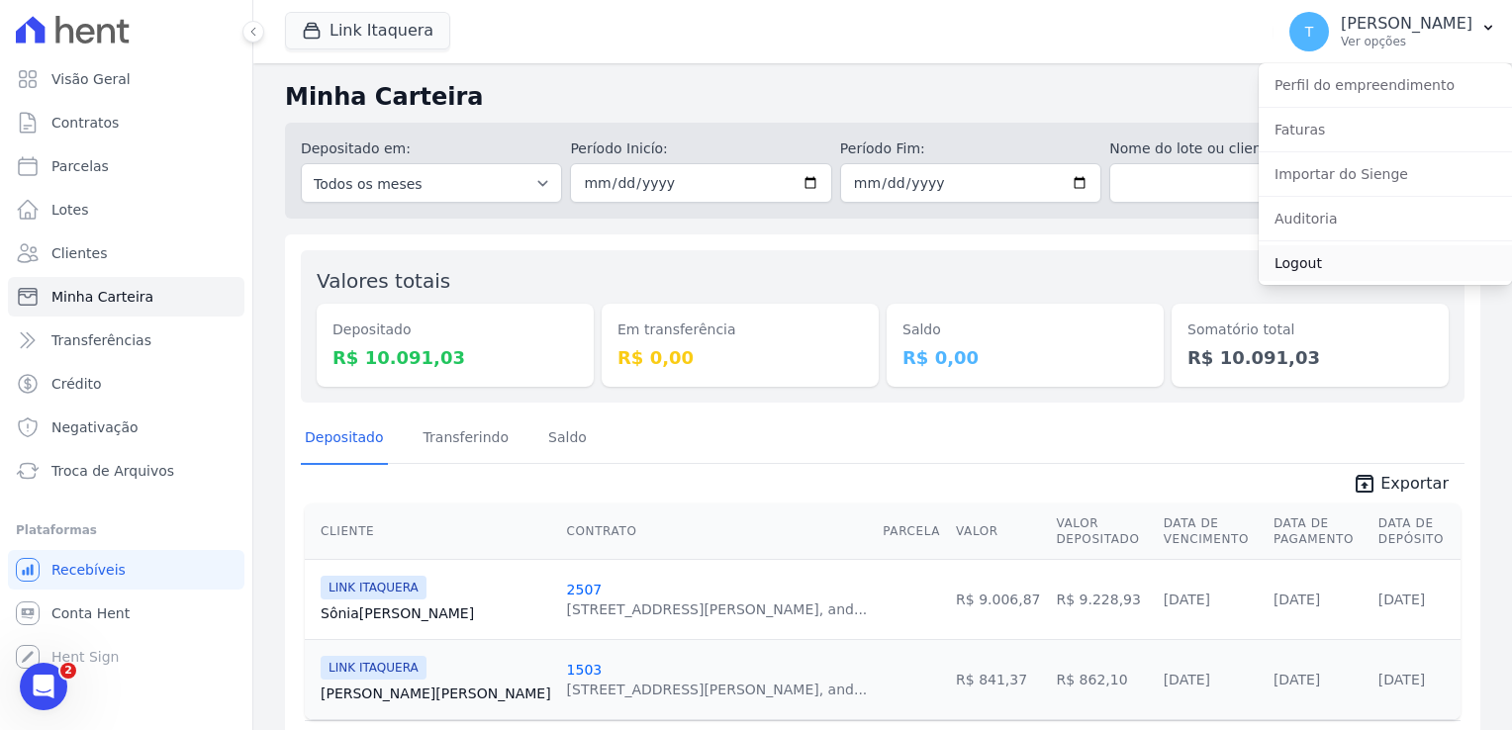
click at [1312, 268] on link "Logout" at bounding box center [1385, 263] width 253 height 36
